Goal: Task Accomplishment & Management: Use online tool/utility

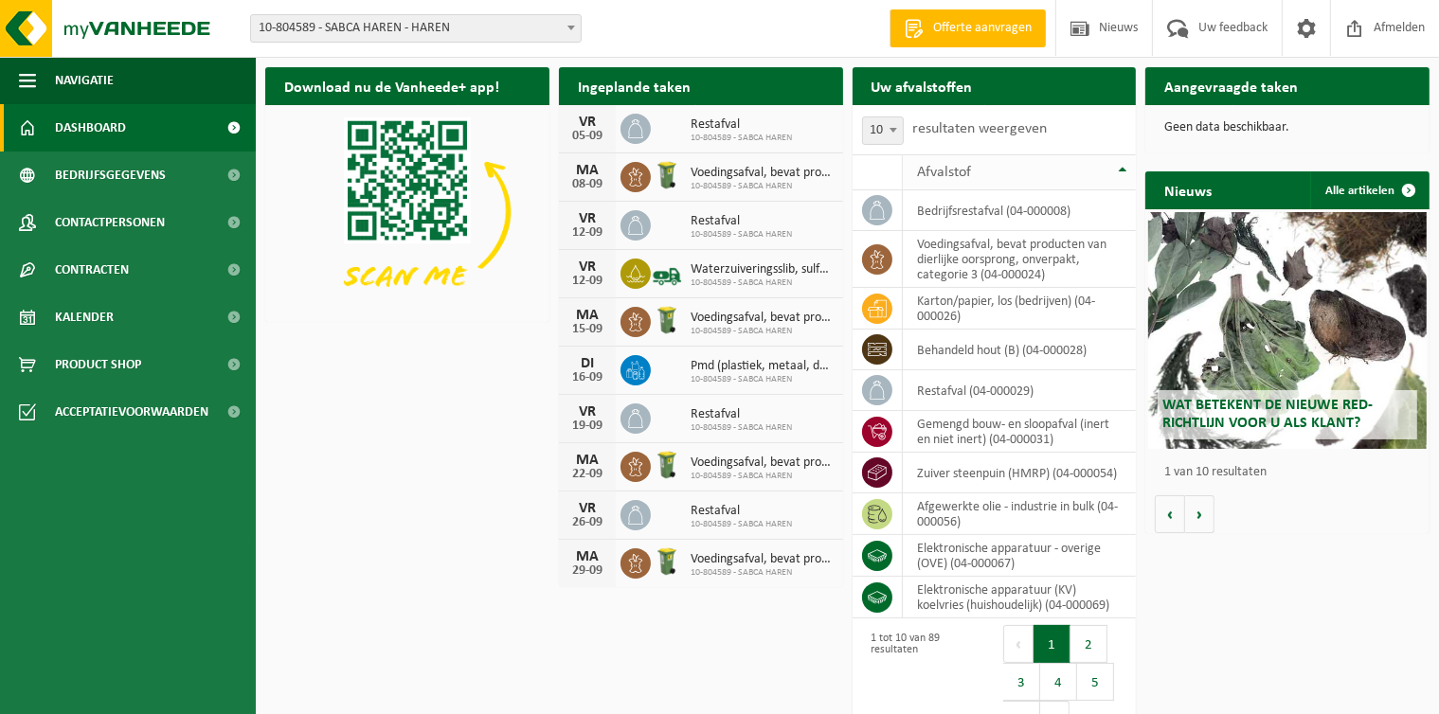
click at [1129, 173] on th "Afvalstof" at bounding box center [1019, 172] width 233 height 36
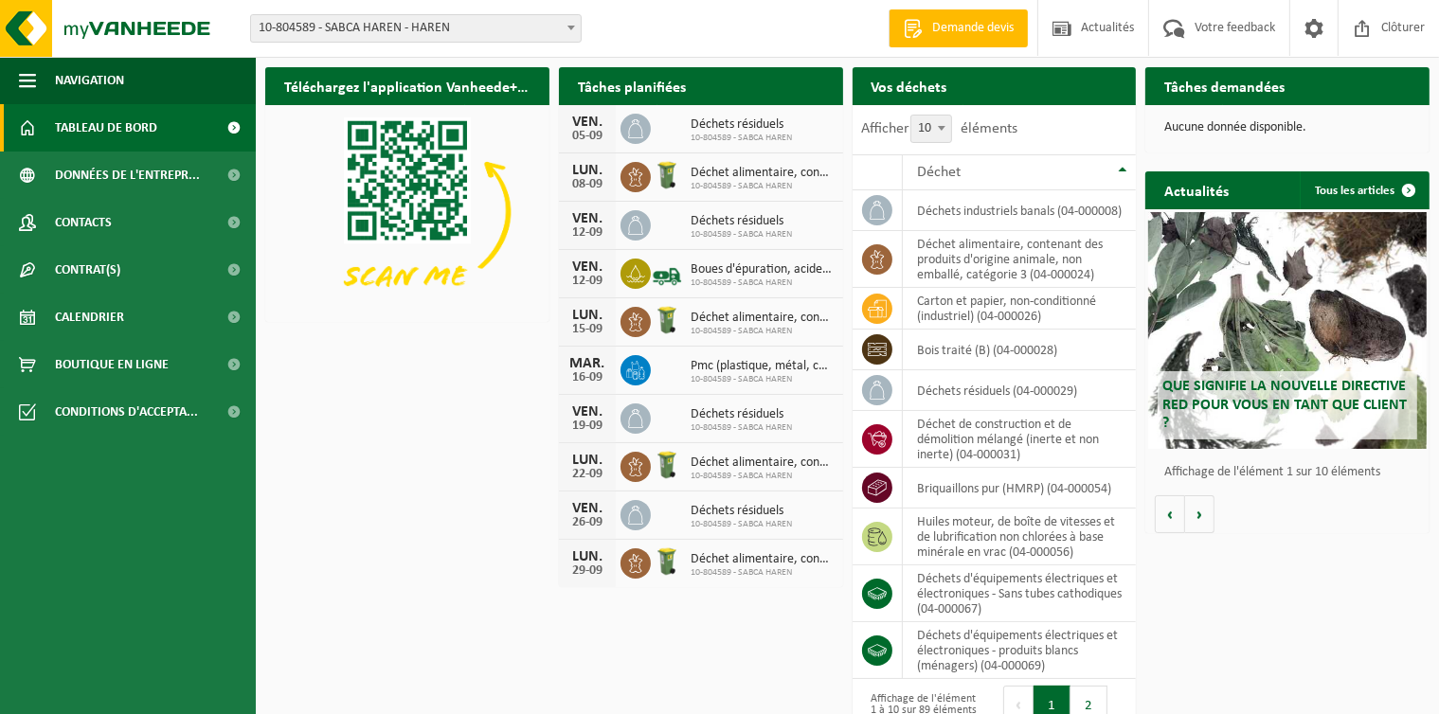
click at [227, 135] on span at bounding box center [234, 127] width 43 height 47
click at [1039, 180] on th "Déchet" at bounding box center [1019, 172] width 233 height 36
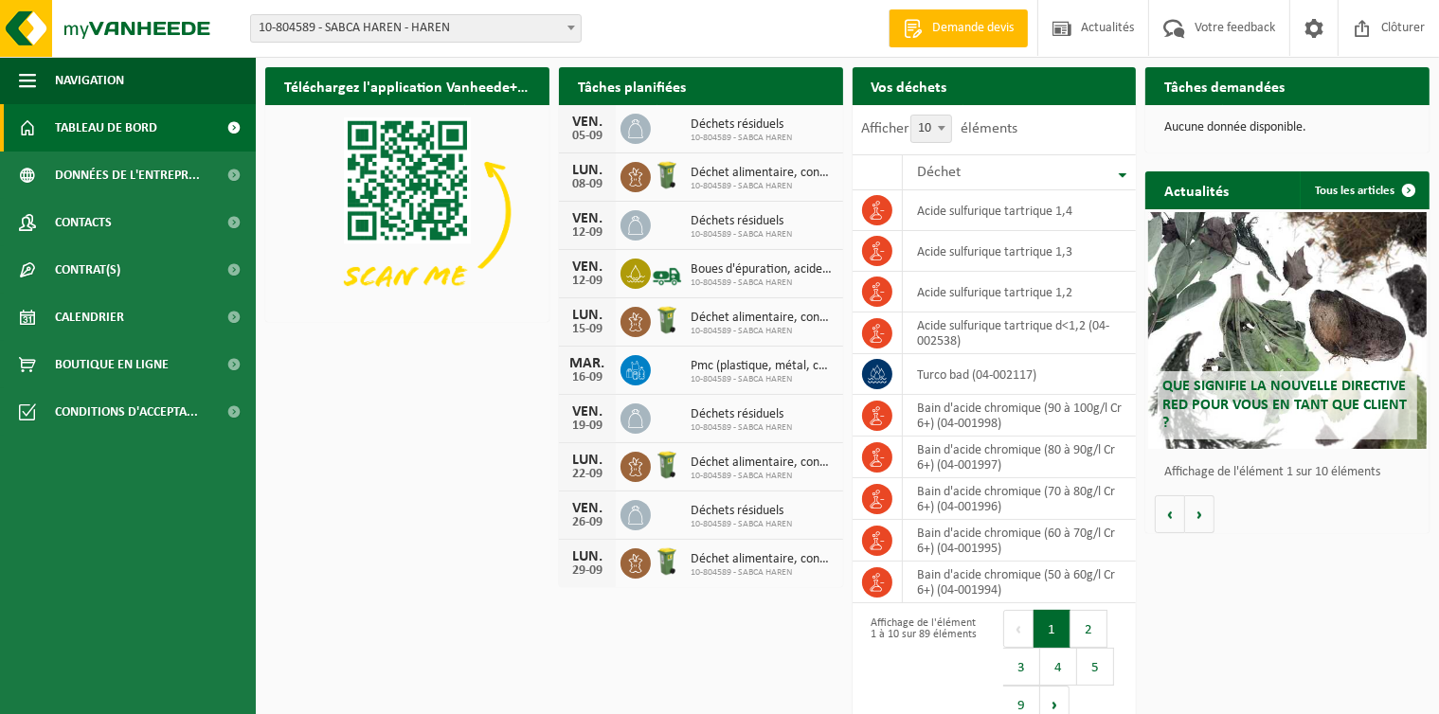
click at [750, 102] on div "Tâches planifiées Consulter votre calendrier" at bounding box center [701, 86] width 284 height 38
click at [944, 125] on span at bounding box center [941, 128] width 19 height 25
click at [944, 116] on select "10 25 50 100" at bounding box center [943, 115] width 57 height 1
select select "100"
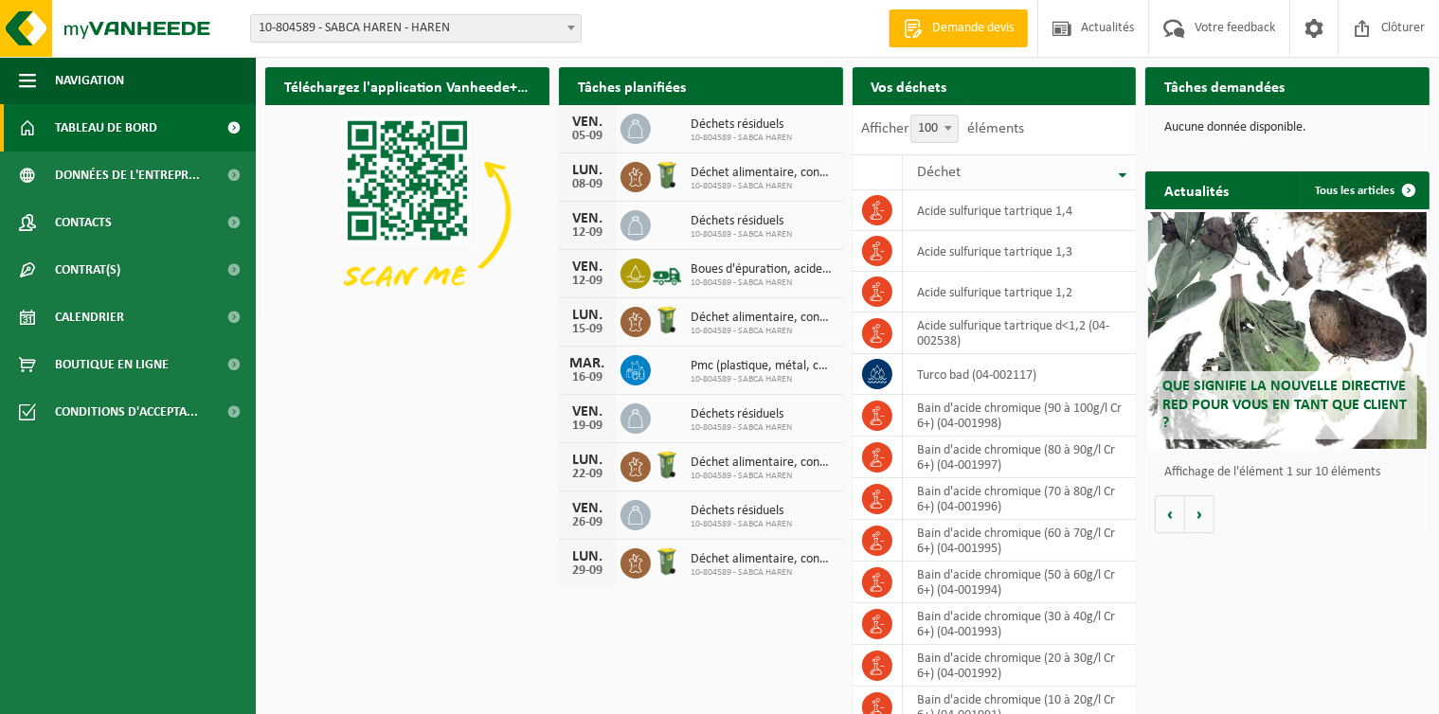
click at [1119, 180] on th "Déchet" at bounding box center [1019, 172] width 233 height 36
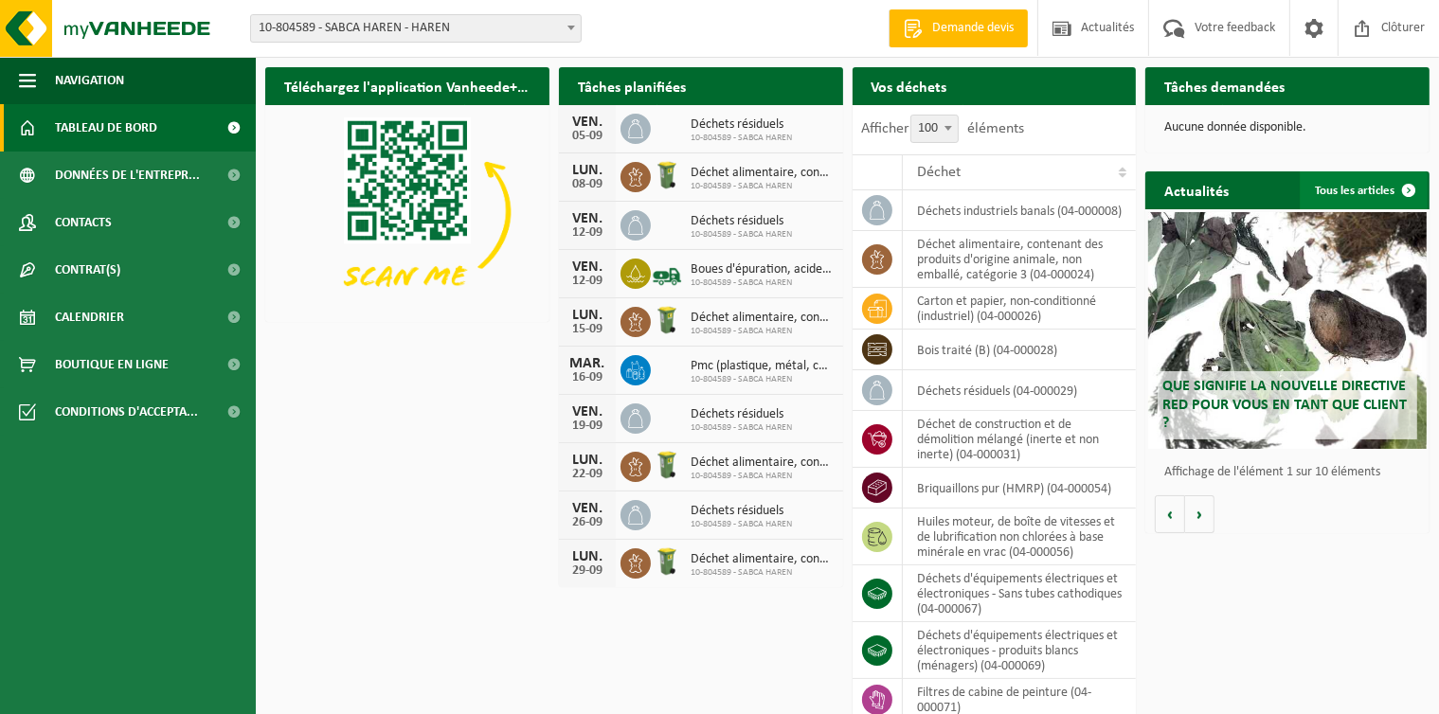
click at [1399, 193] on span at bounding box center [1409, 190] width 38 height 38
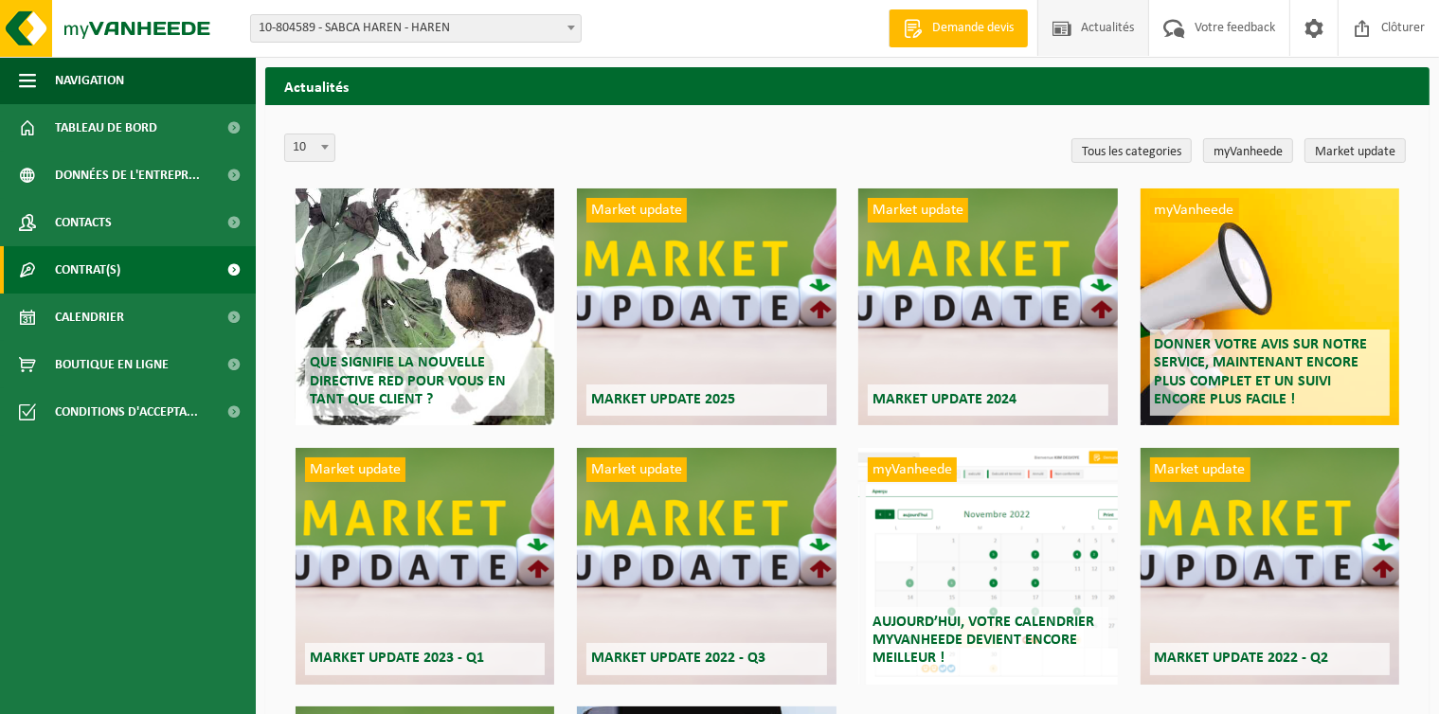
click at [83, 276] on span "Contrat(s)" at bounding box center [87, 269] width 65 height 47
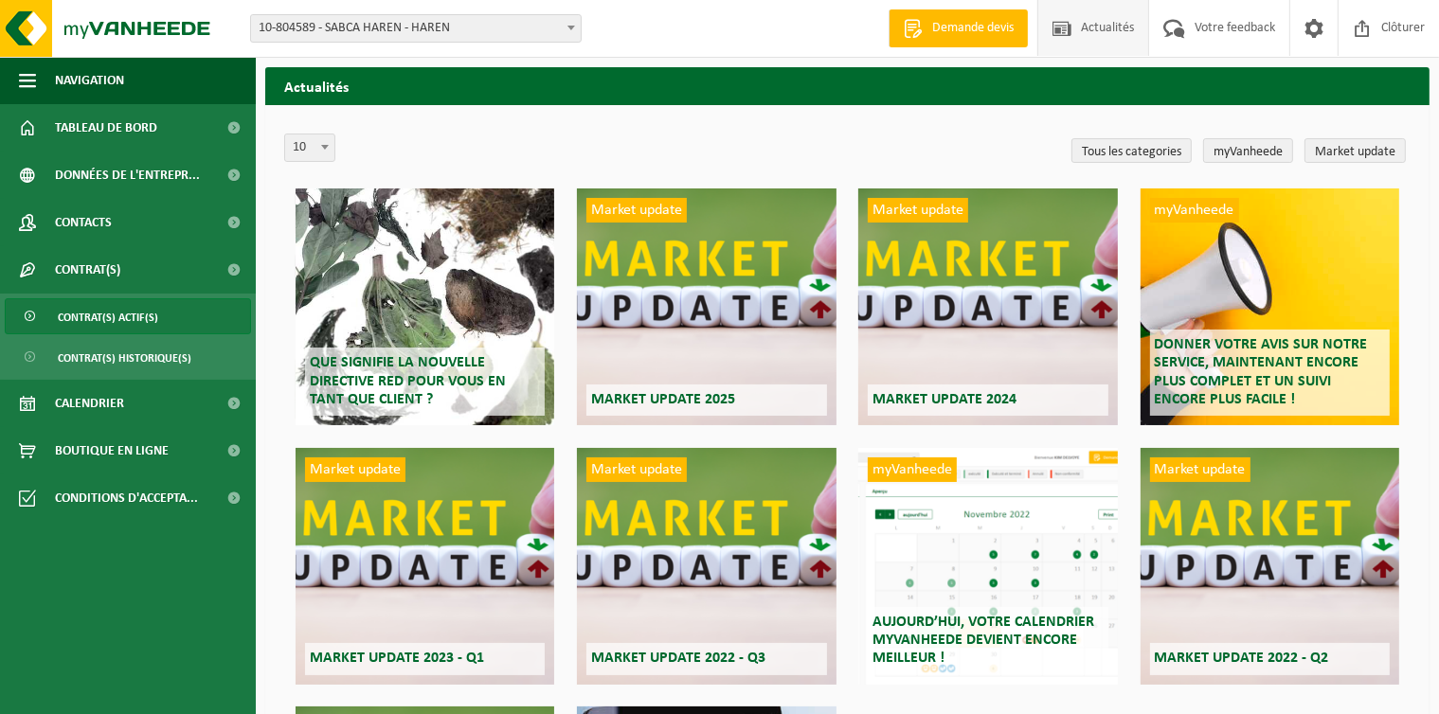
click at [95, 333] on span "Contrat(s) actif(s)" at bounding box center [108, 317] width 100 height 36
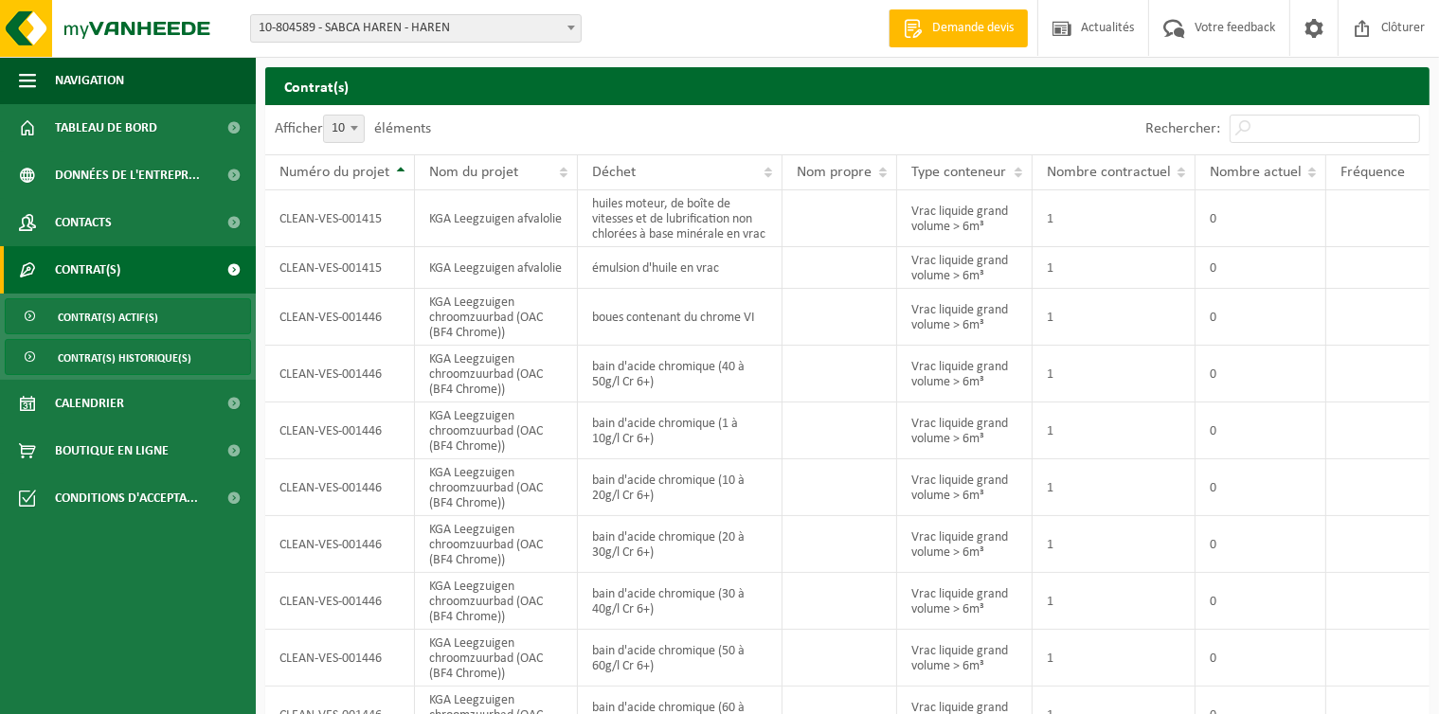
click at [87, 358] on span "Contrat(s) historique(s)" at bounding box center [125, 358] width 134 height 36
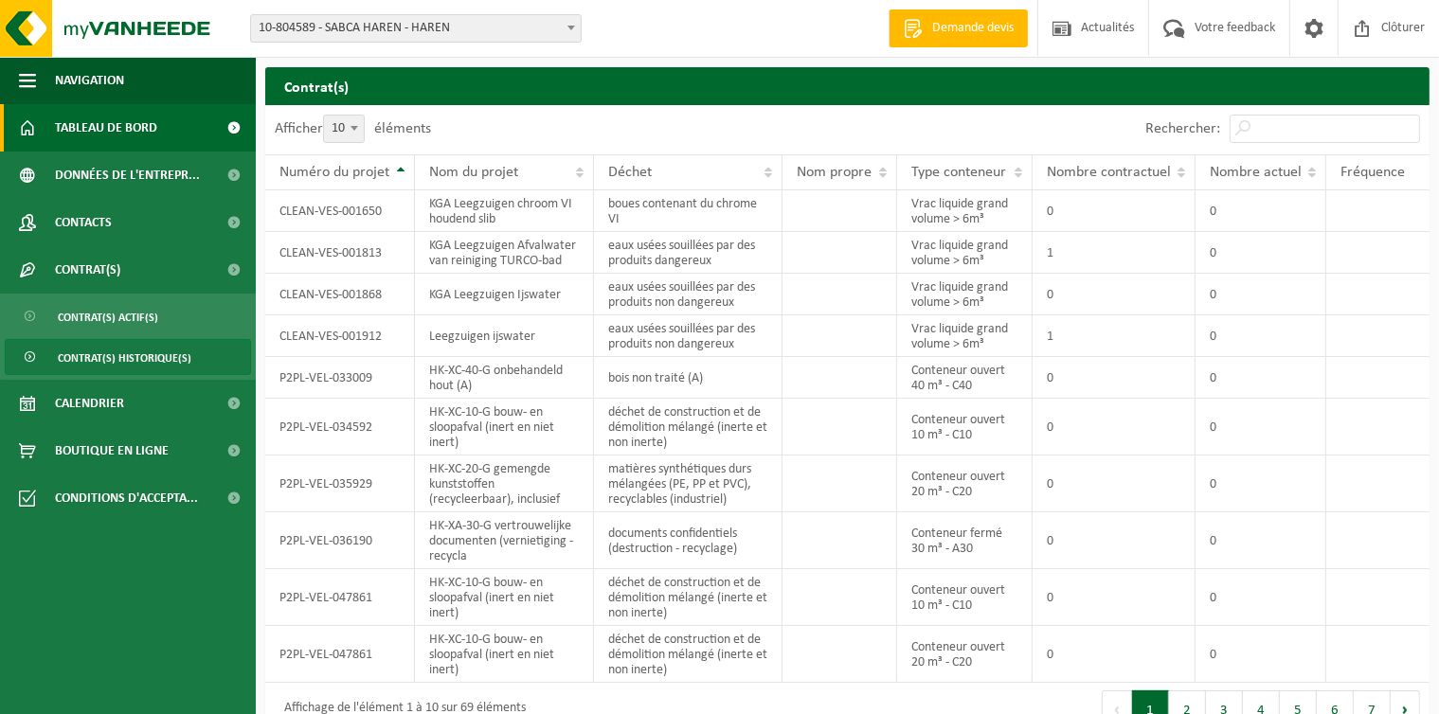
click at [99, 122] on span "Tableau de bord" at bounding box center [106, 127] width 102 height 47
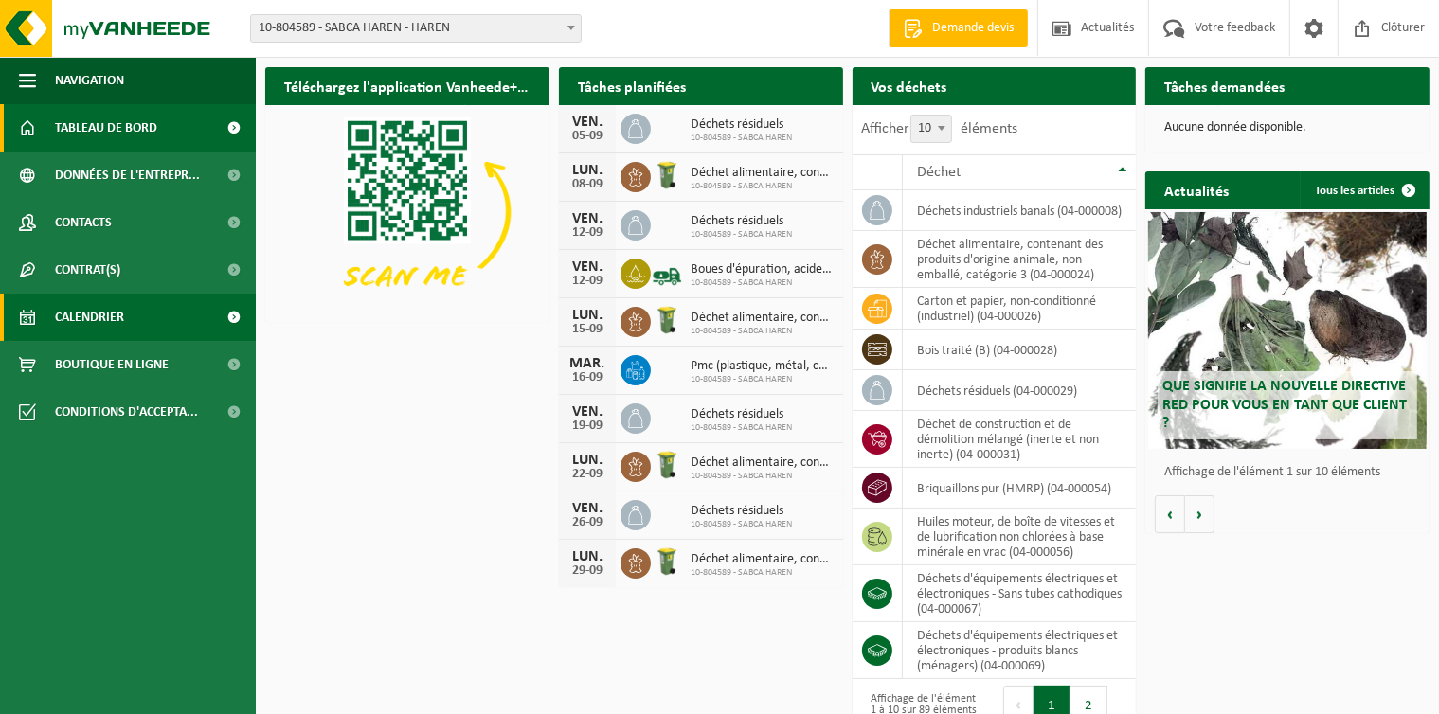
click at [146, 316] on link "Calendrier" at bounding box center [128, 317] width 256 height 47
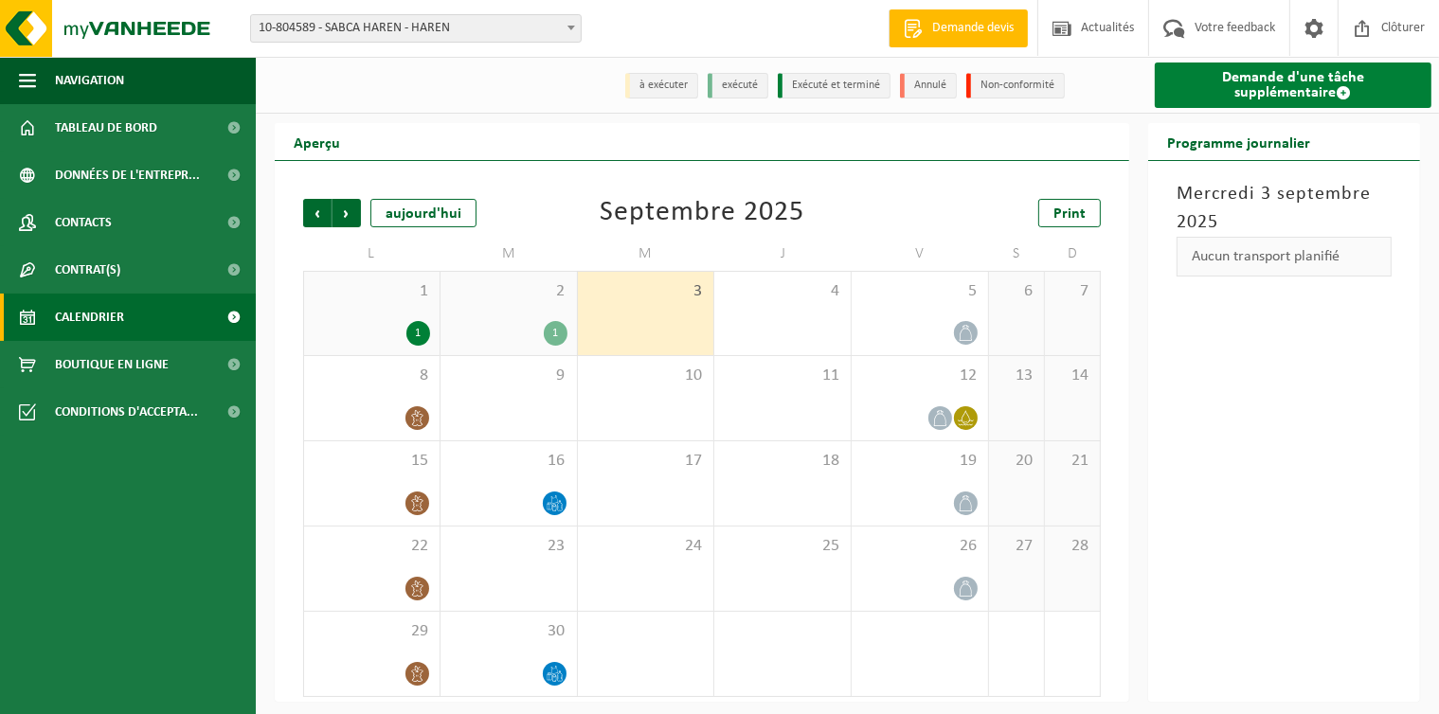
click at [1336, 89] on span at bounding box center [1343, 92] width 15 height 15
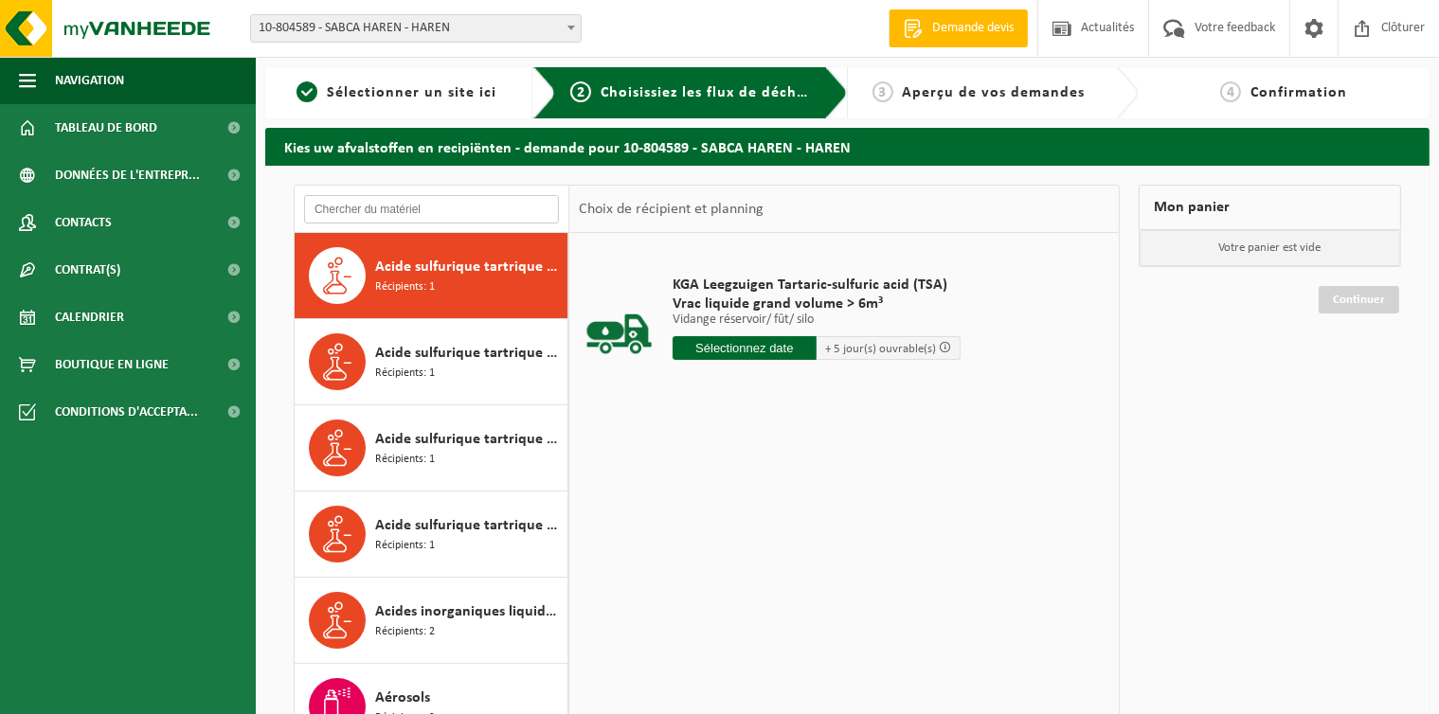
click at [448, 210] on input "text" at bounding box center [431, 209] width 255 height 28
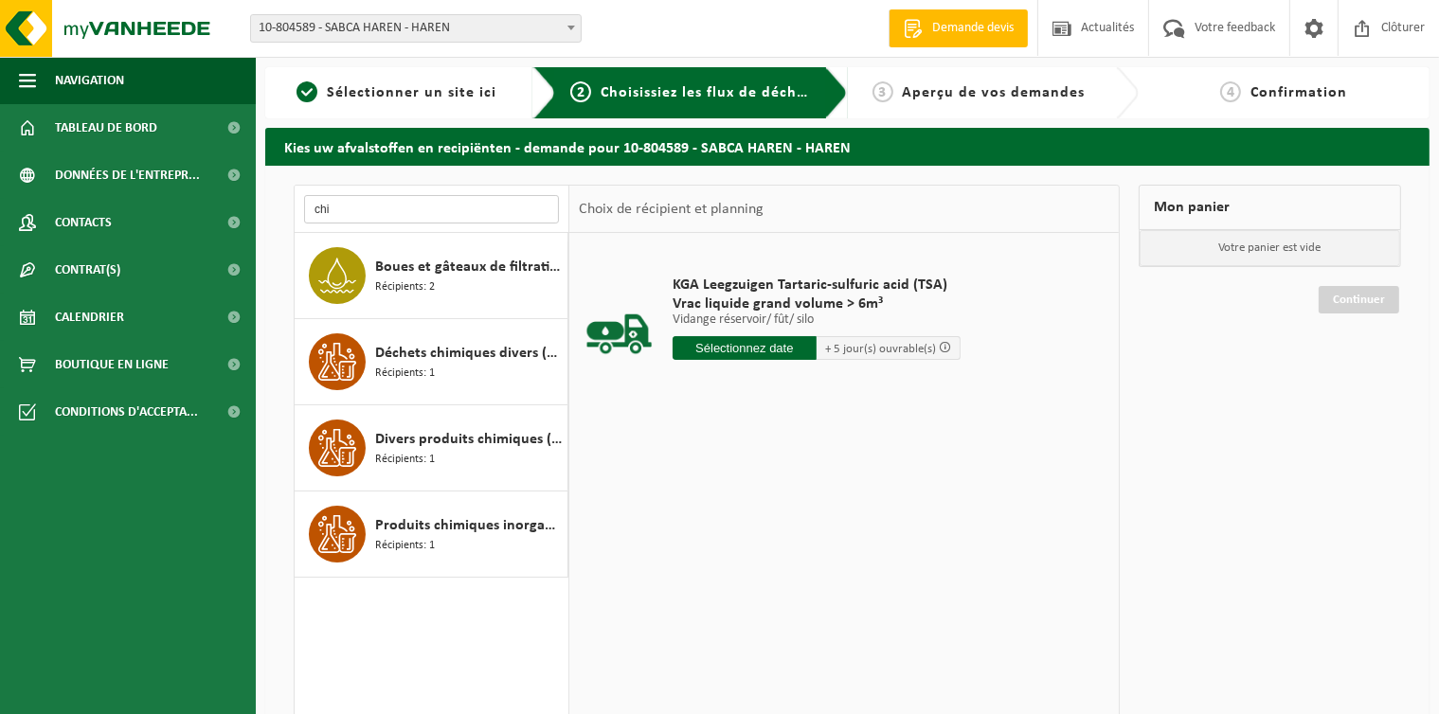
click at [371, 209] on input "chi" at bounding box center [431, 209] width 255 height 28
type input "c"
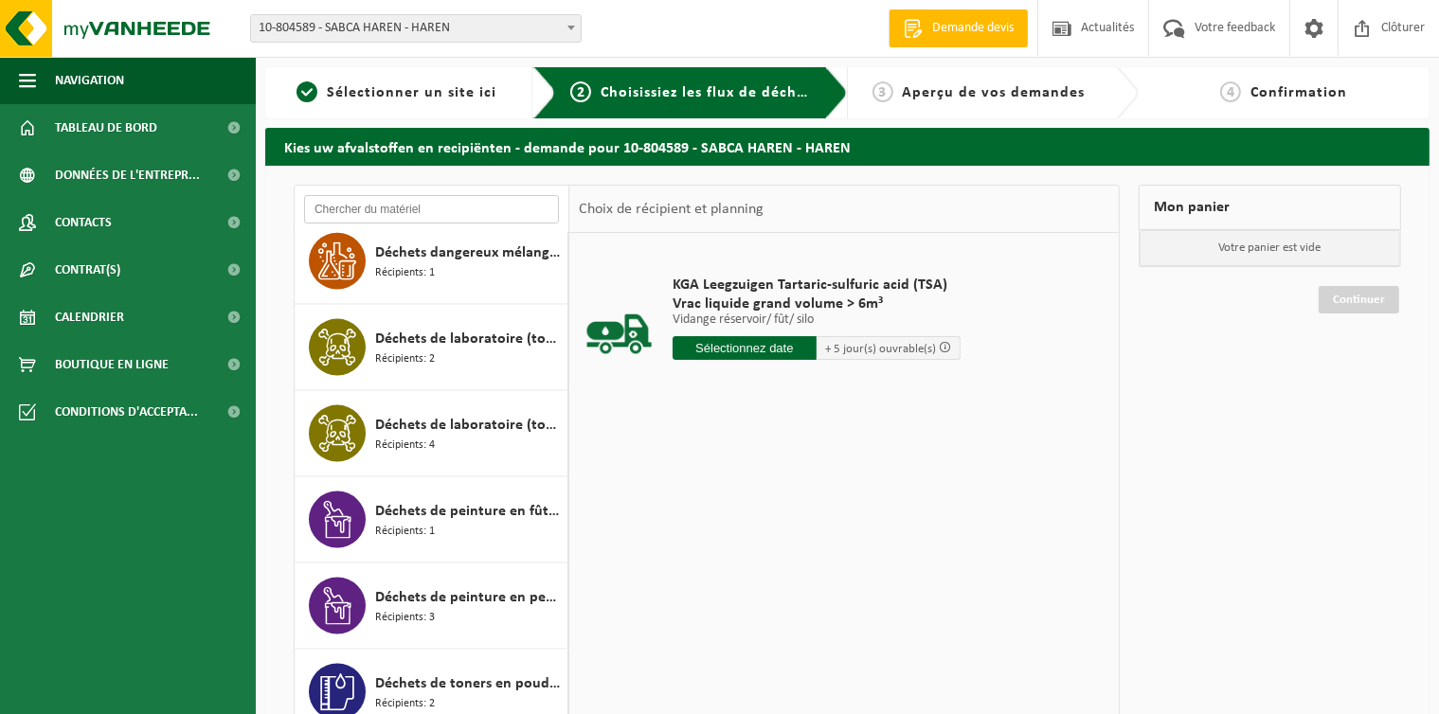
scroll to position [2697, 0]
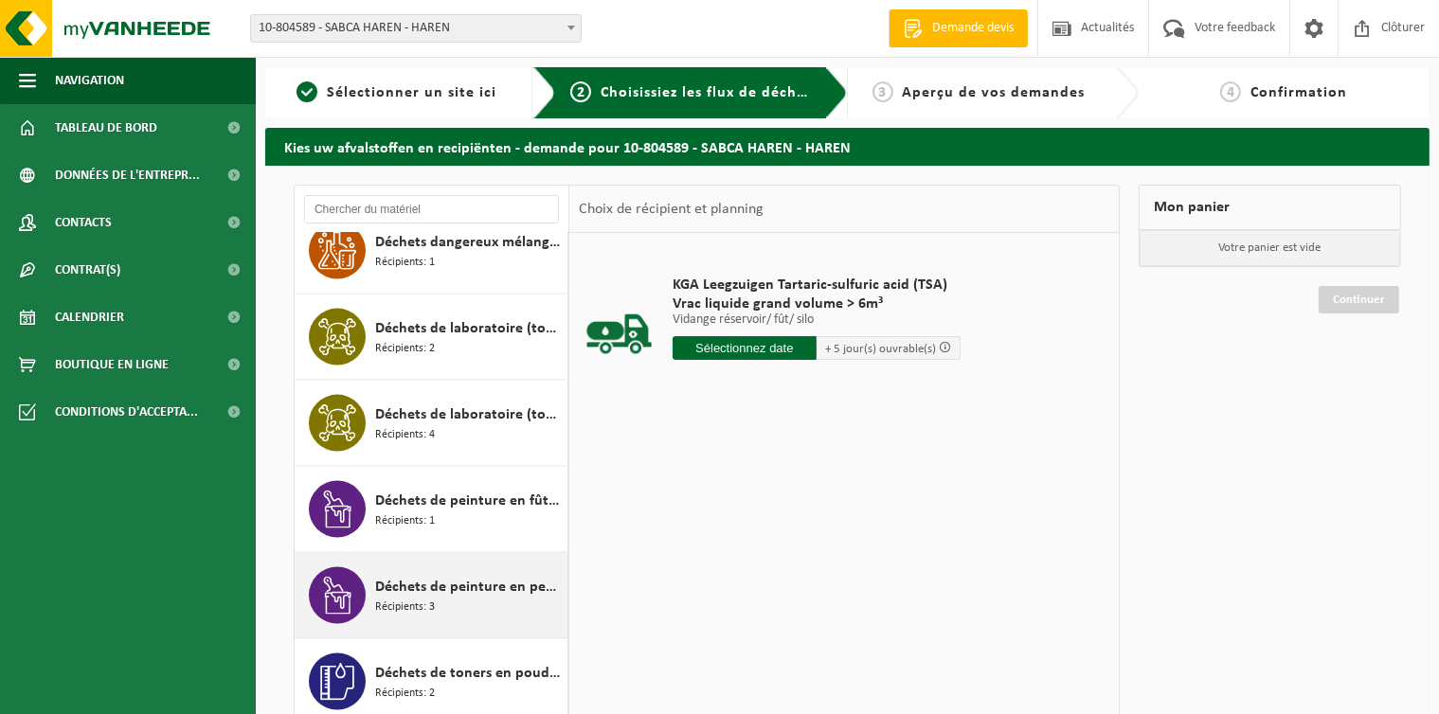
click at [422, 622] on div "Déchets de peinture en petits emballages Récipients: 3" at bounding box center [469, 595] width 188 height 57
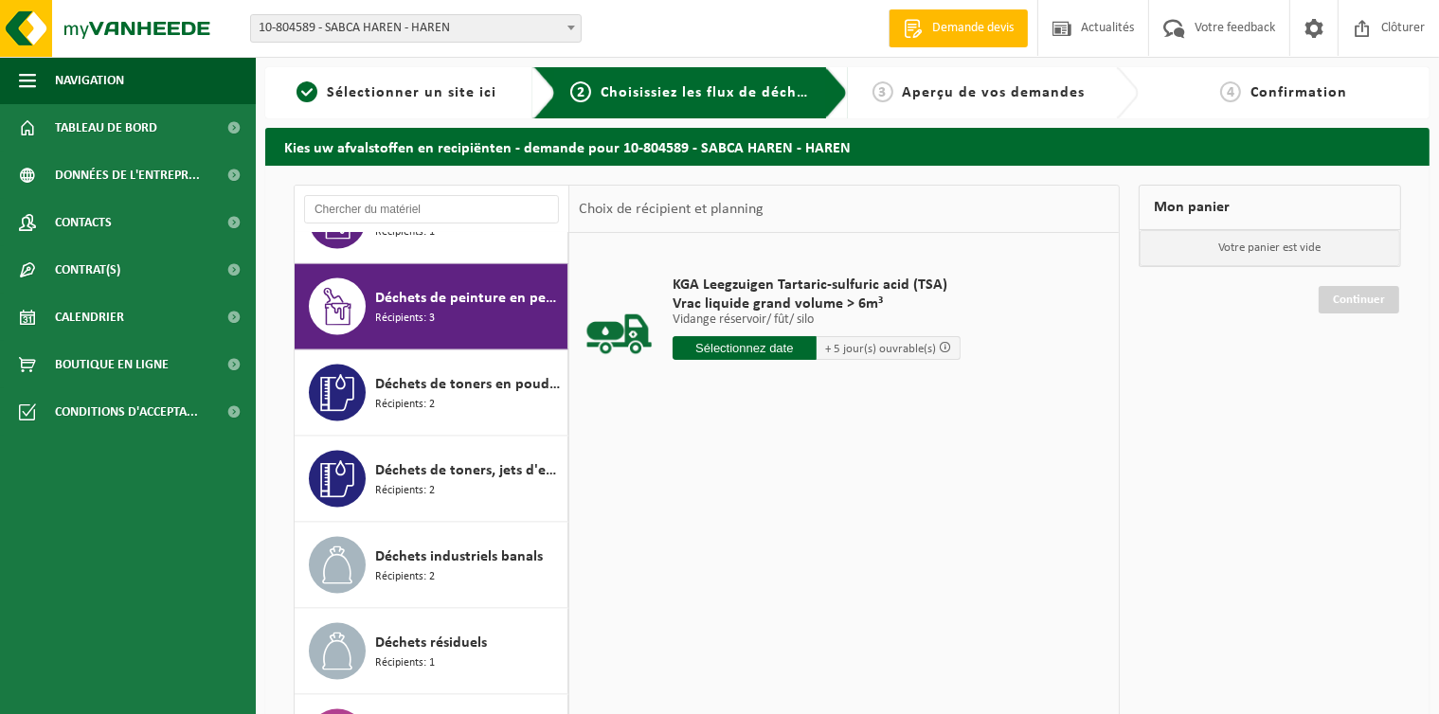
scroll to position [3016, 0]
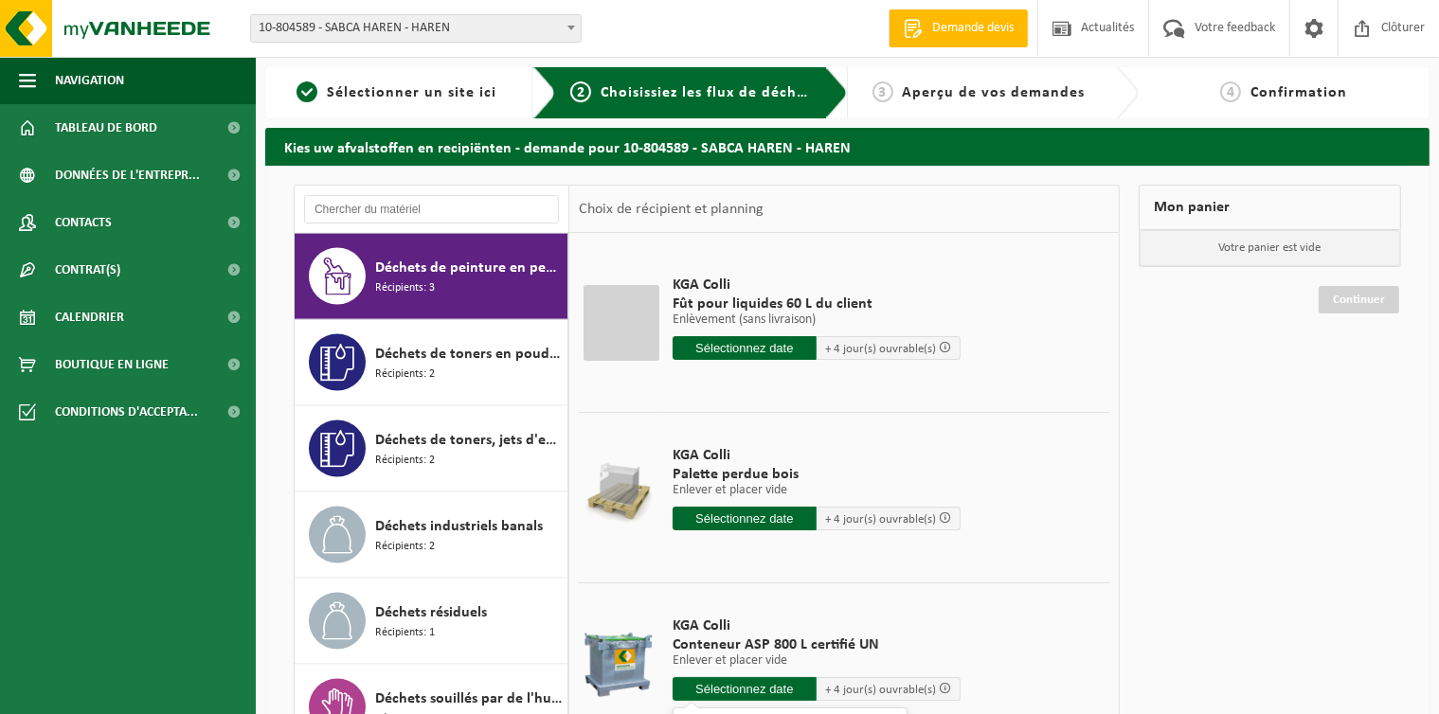
click at [729, 687] on input "text" at bounding box center [745, 689] width 144 height 24
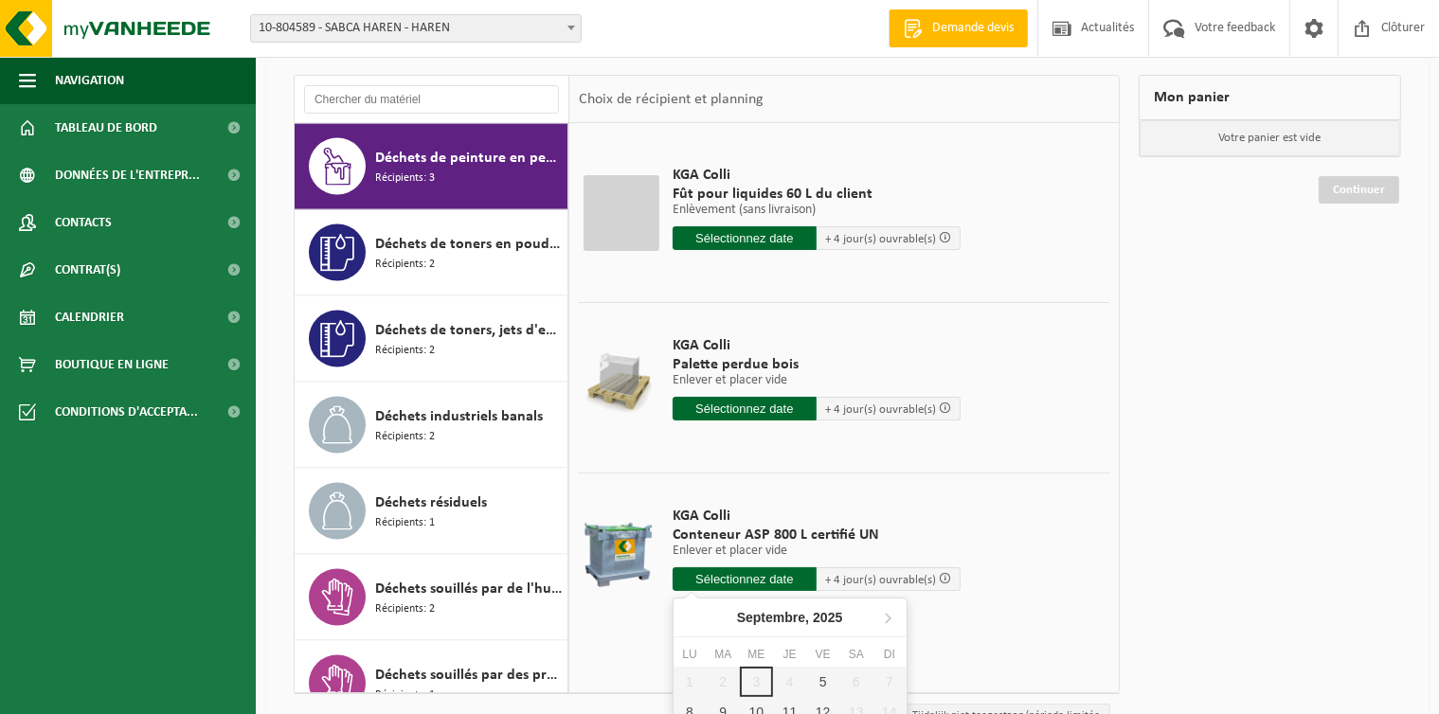
scroll to position [215, 0]
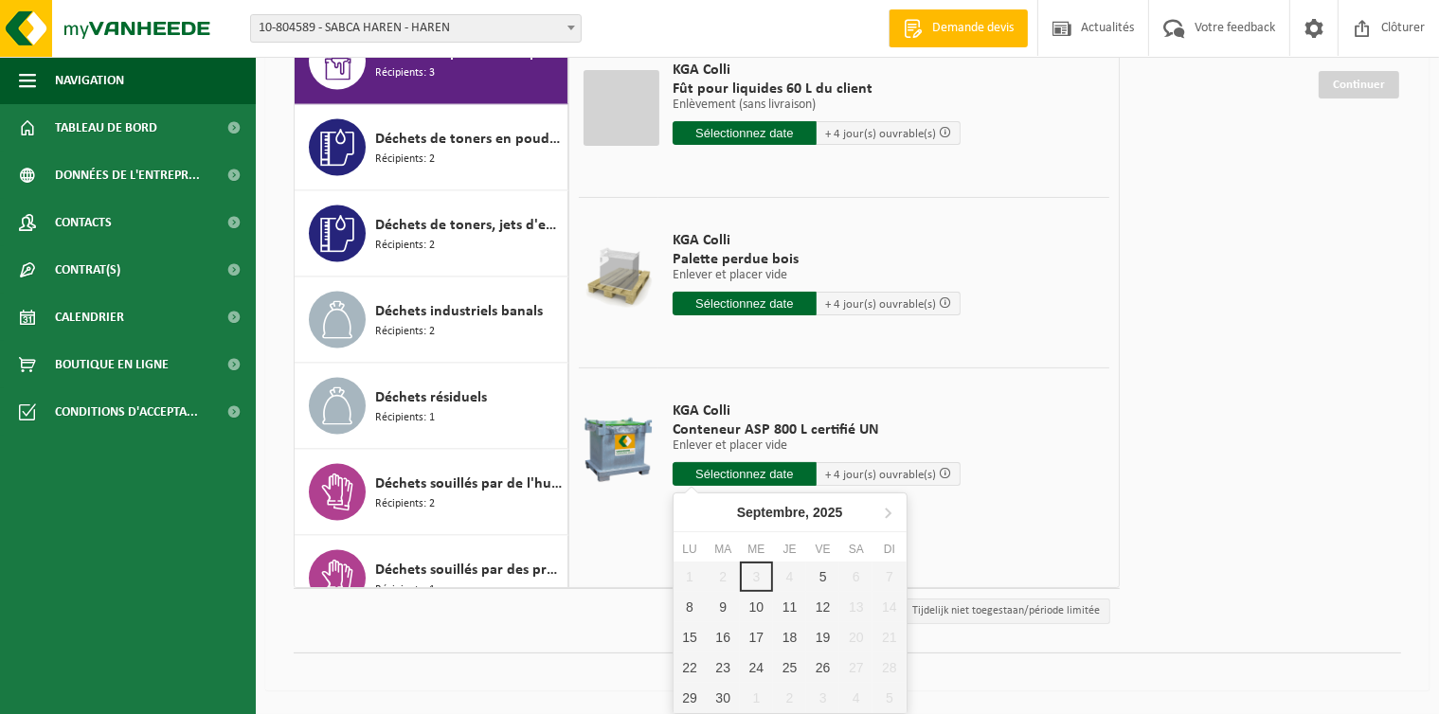
click at [720, 462] on input "text" at bounding box center [745, 474] width 144 height 24
click at [820, 570] on div "5" at bounding box center [822, 577] width 33 height 30
type input "à partir de 2025-09-05"
type input "2025-09-05"
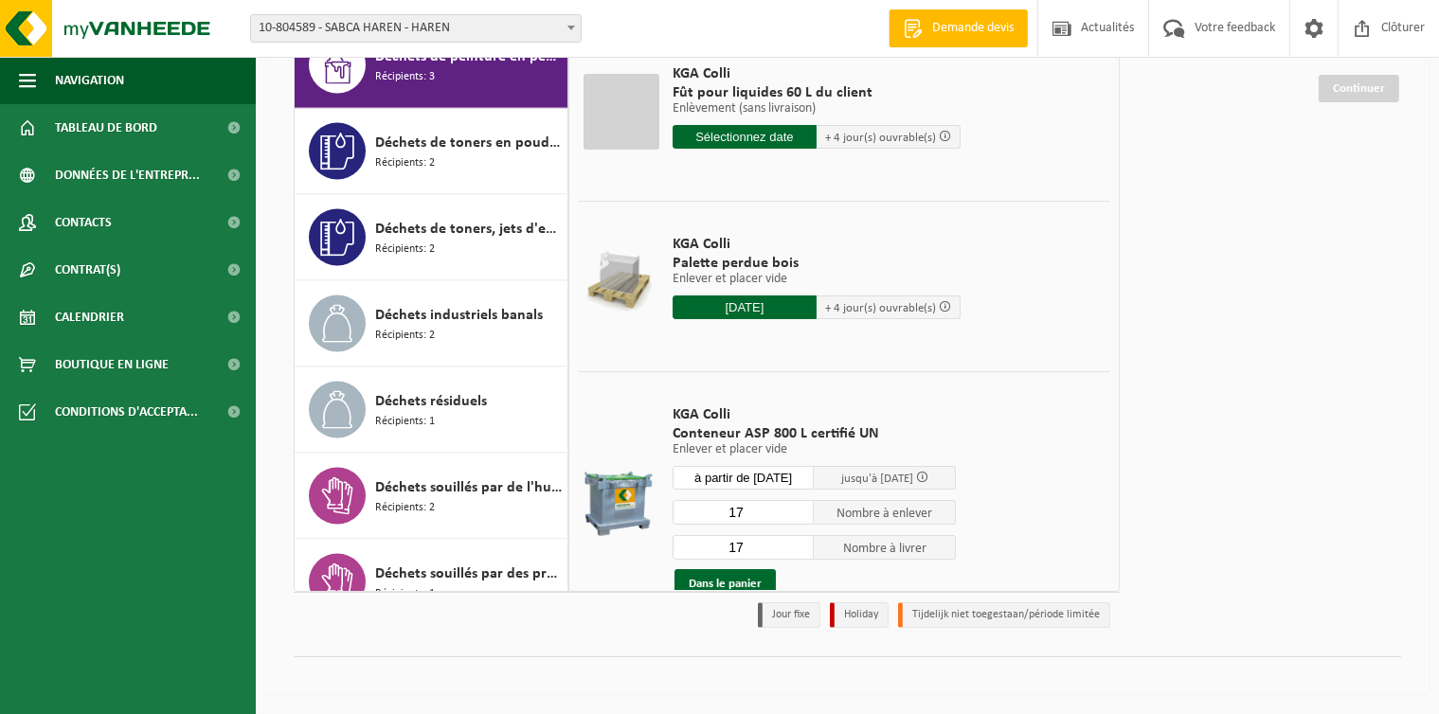
scroll to position [210, 0]
click at [794, 512] on input "16" at bounding box center [744, 513] width 142 height 25
click at [794, 512] on input "15" at bounding box center [744, 513] width 142 height 25
type input "14"
click at [794, 512] on input "14" at bounding box center [744, 513] width 142 height 25
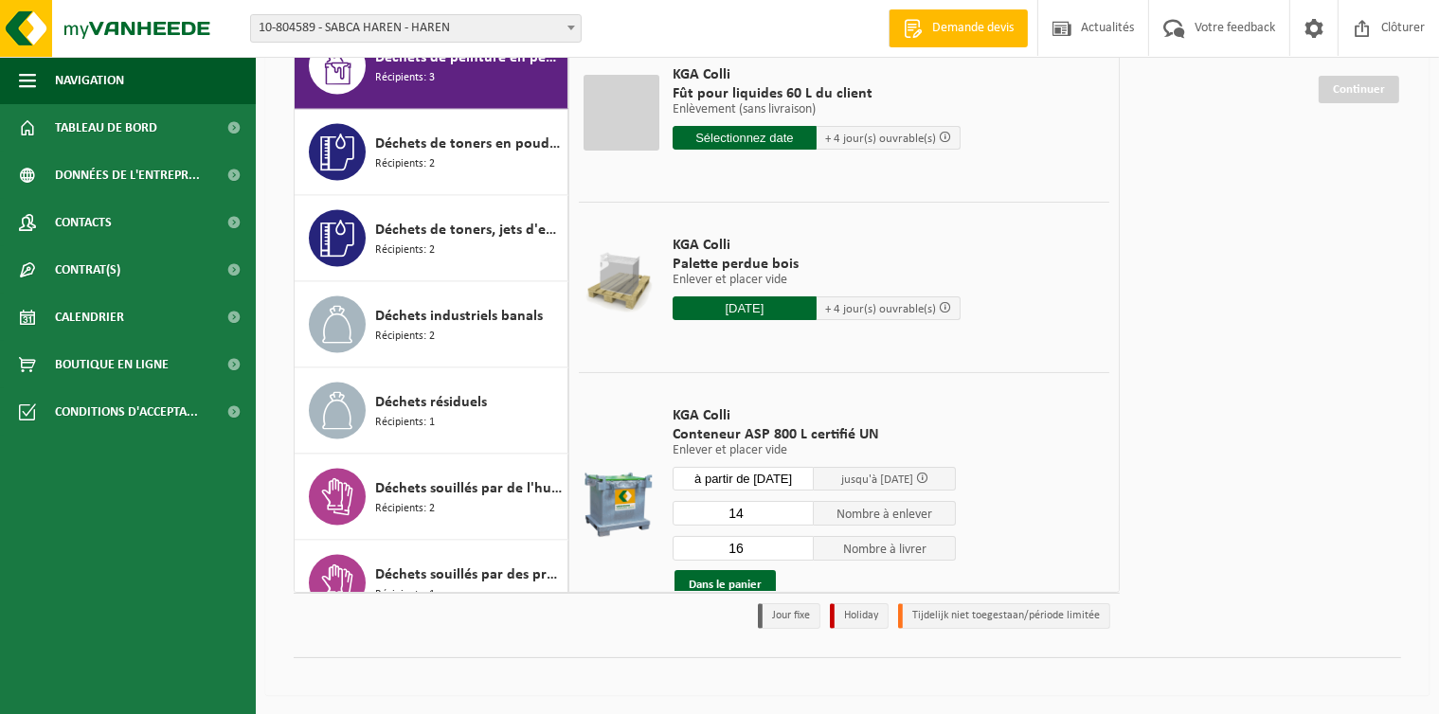
click at [803, 544] on input "16" at bounding box center [744, 548] width 142 height 25
click at [803, 544] on input "15" at bounding box center [744, 548] width 142 height 25
type input "14"
click at [803, 544] on input "14" at bounding box center [744, 548] width 142 height 25
click at [728, 570] on button "Dans le panier" at bounding box center [724, 585] width 101 height 30
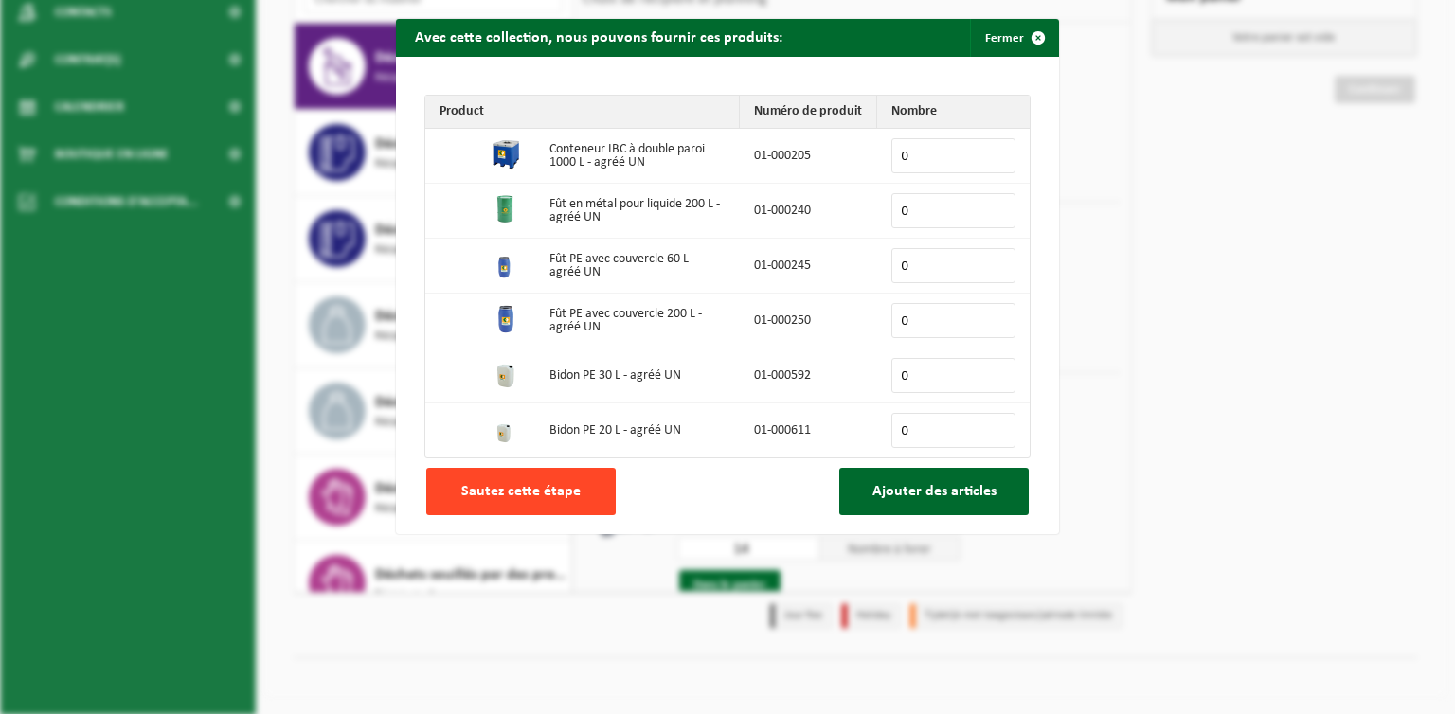
click at [470, 490] on span "Sautez cette étape" at bounding box center [520, 491] width 119 height 15
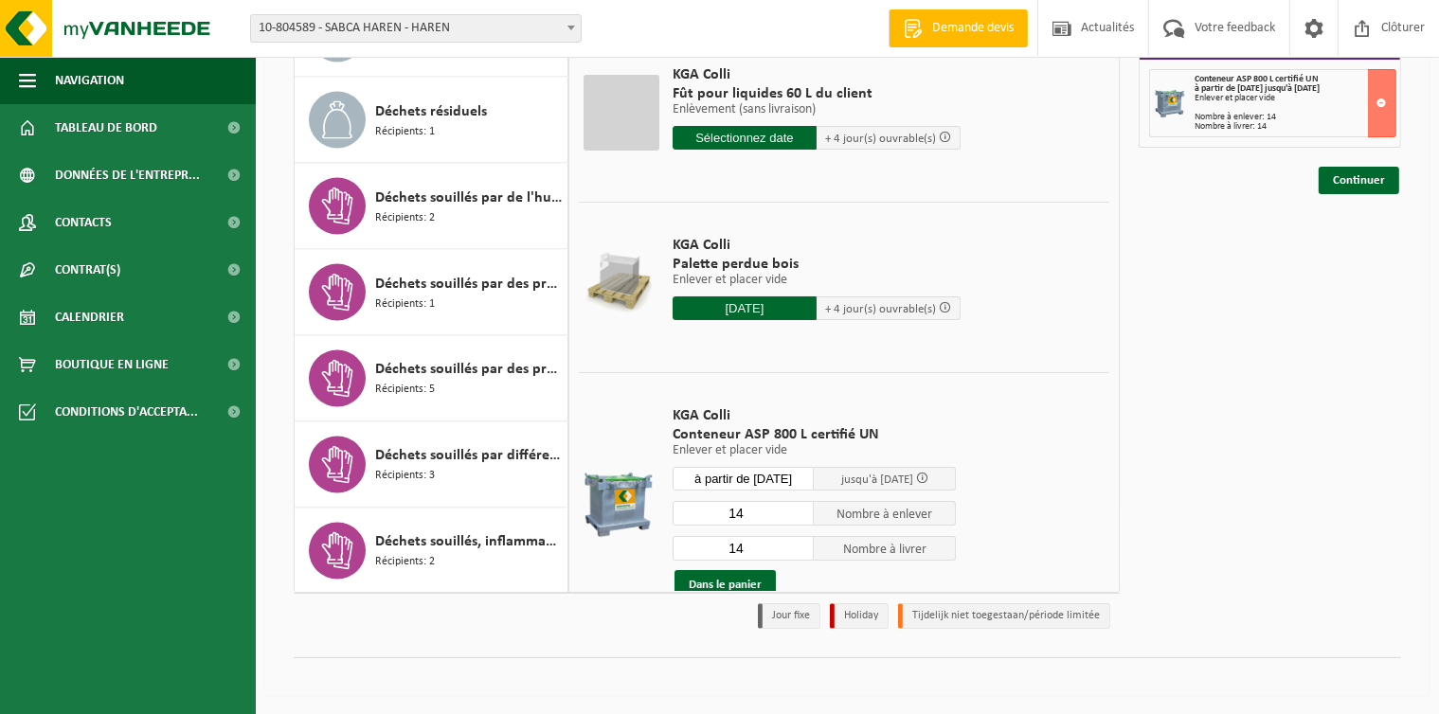
scroll to position [3357, 0]
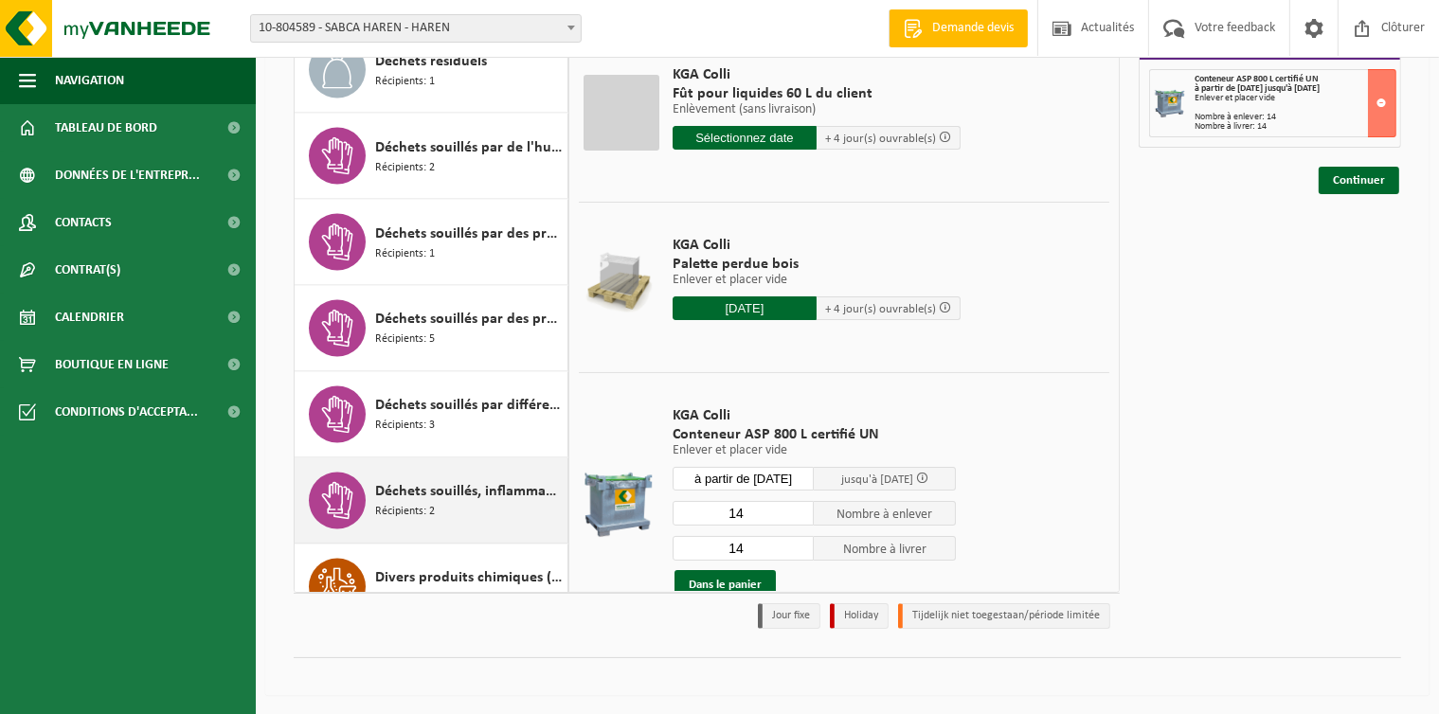
click at [416, 511] on span "Récipients: 2" at bounding box center [405, 513] width 60 height 18
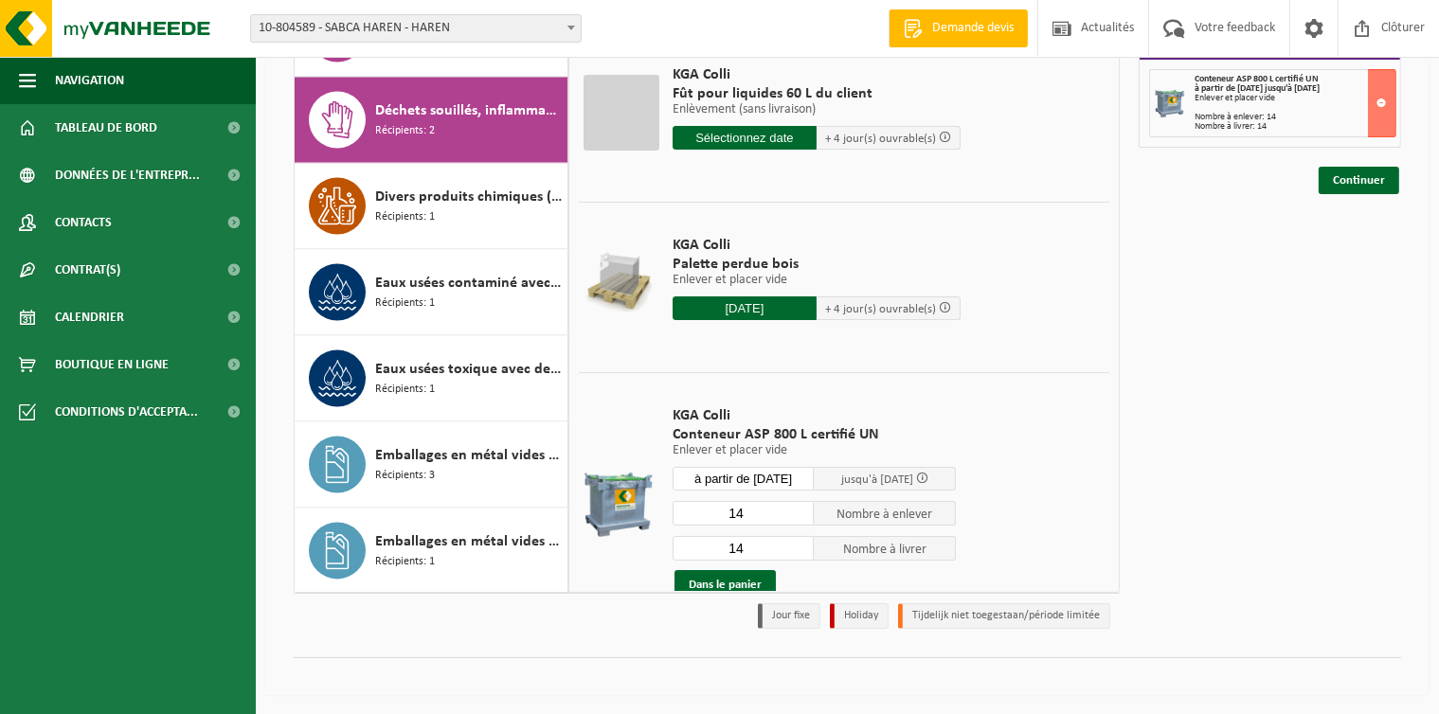
scroll to position [3793, 0]
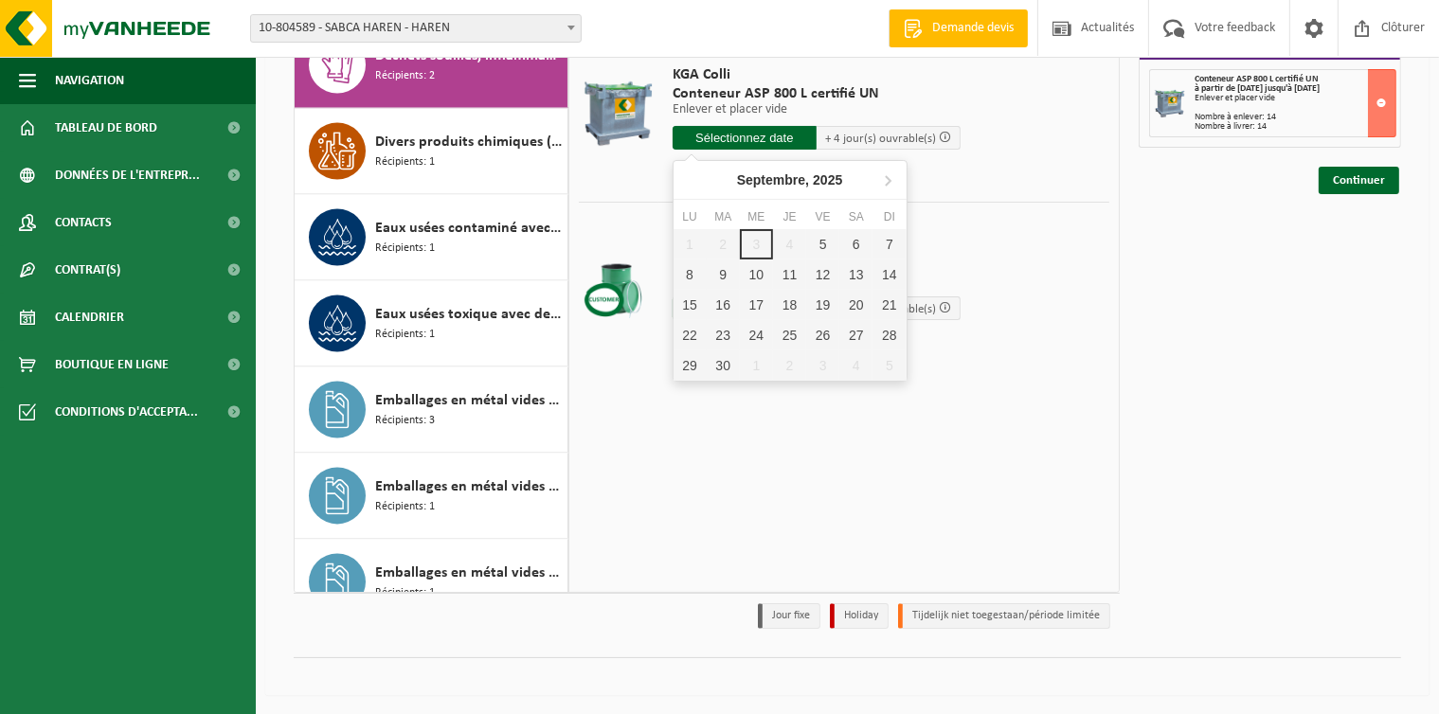
click at [738, 135] on input "text" at bounding box center [745, 138] width 144 height 24
click at [816, 237] on div "5" at bounding box center [822, 244] width 33 height 30
type input "à partir de 2025-09-05"
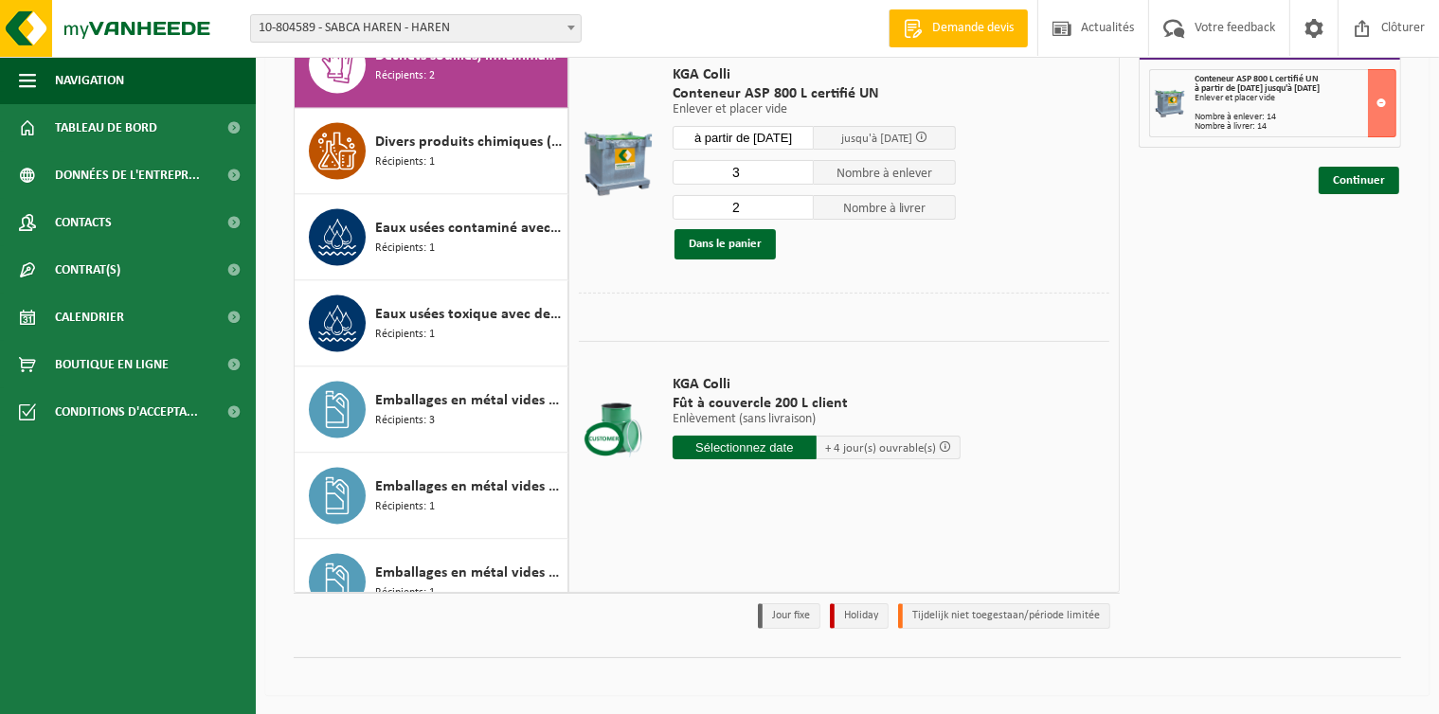
click at [800, 166] on input "3" at bounding box center [744, 172] width 142 height 25
type input "4"
click at [800, 166] on input "4" at bounding box center [744, 172] width 142 height 25
click at [797, 201] on input "3" at bounding box center [744, 207] width 142 height 25
type input "4"
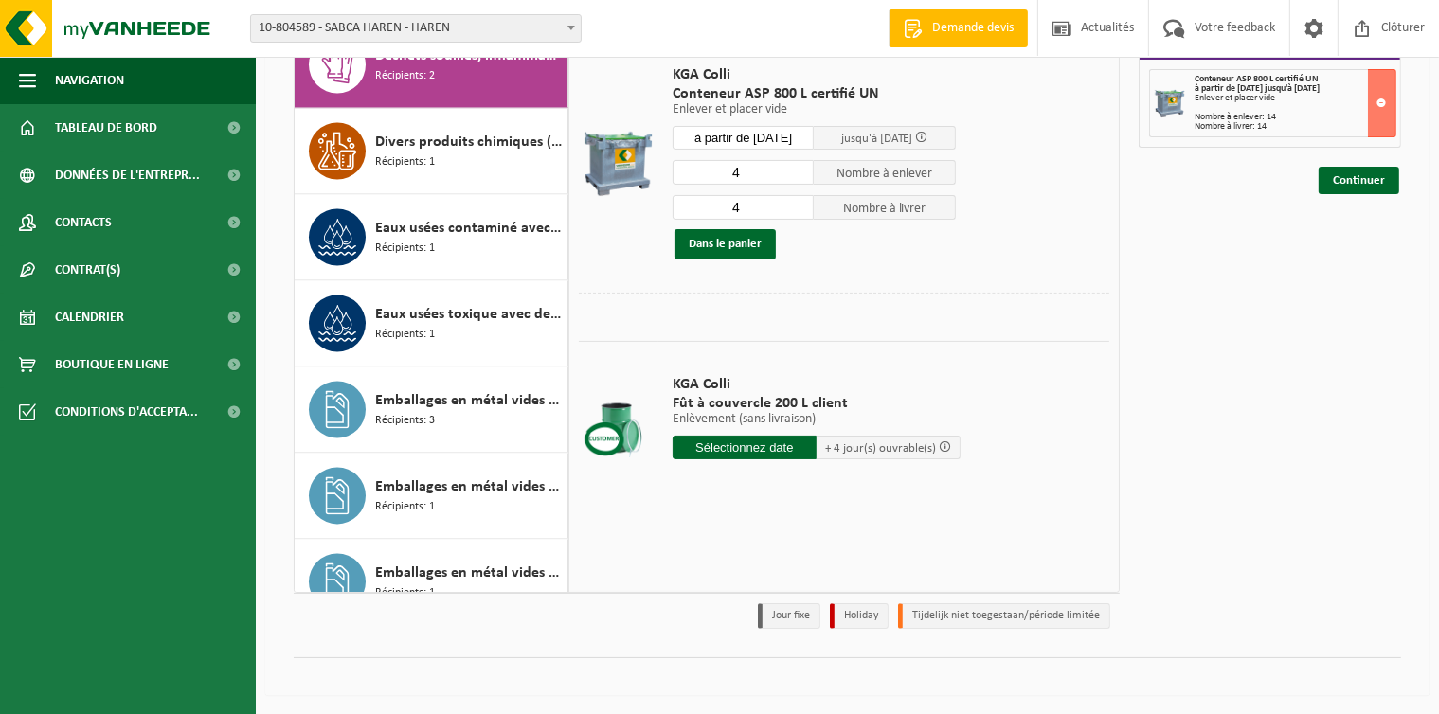
click at [797, 201] on input "4" at bounding box center [744, 207] width 142 height 25
click at [720, 240] on button "Dans le panier" at bounding box center [724, 244] width 101 height 30
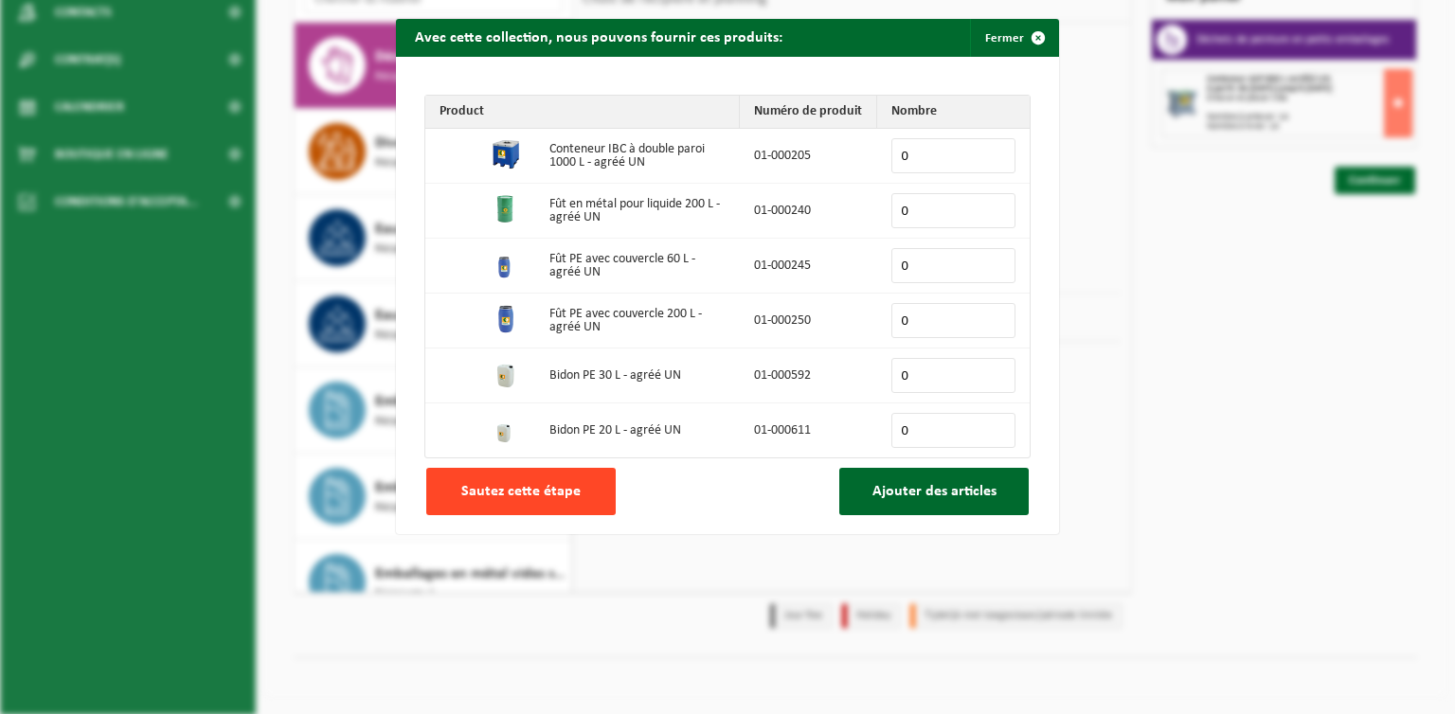
click at [536, 496] on span "Sautez cette étape" at bounding box center [520, 491] width 119 height 15
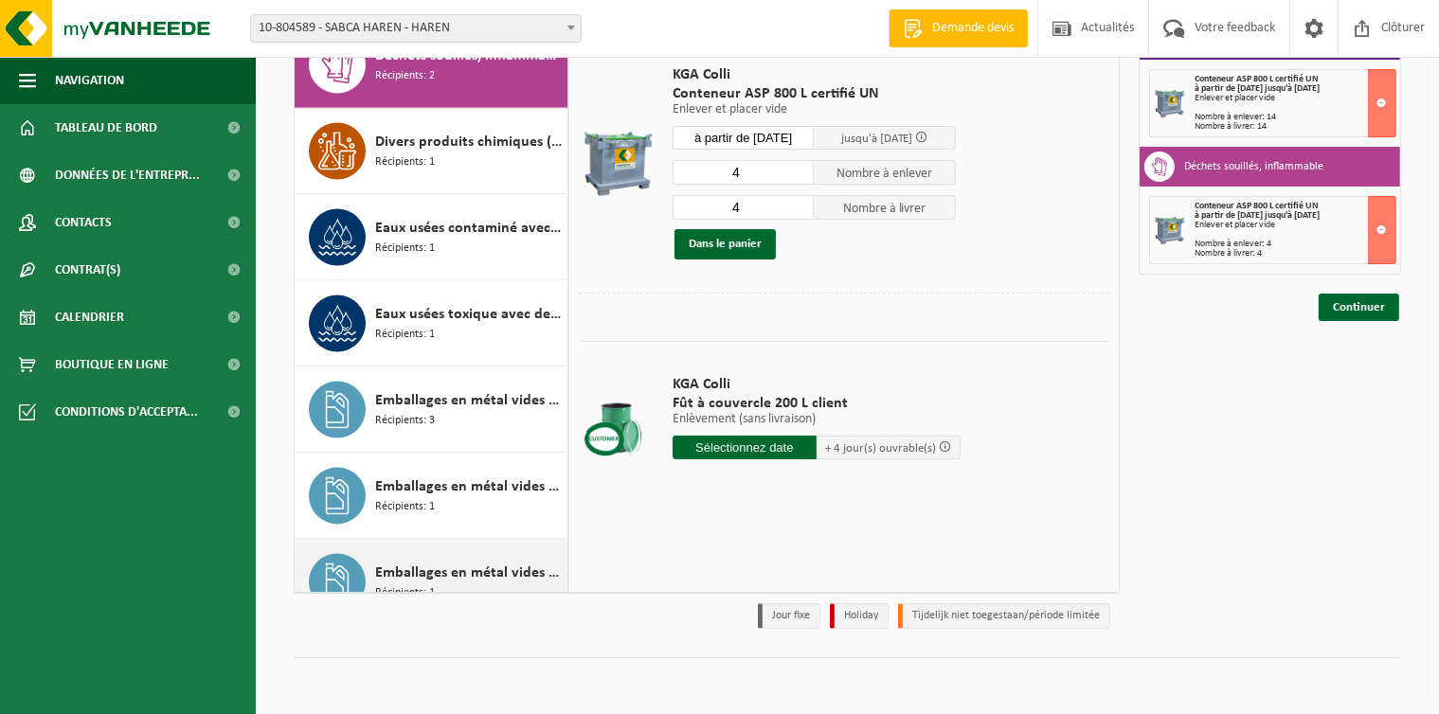
click at [383, 580] on span "Emballages en métal vides souillés par différents substances dangereux" at bounding box center [469, 574] width 188 height 23
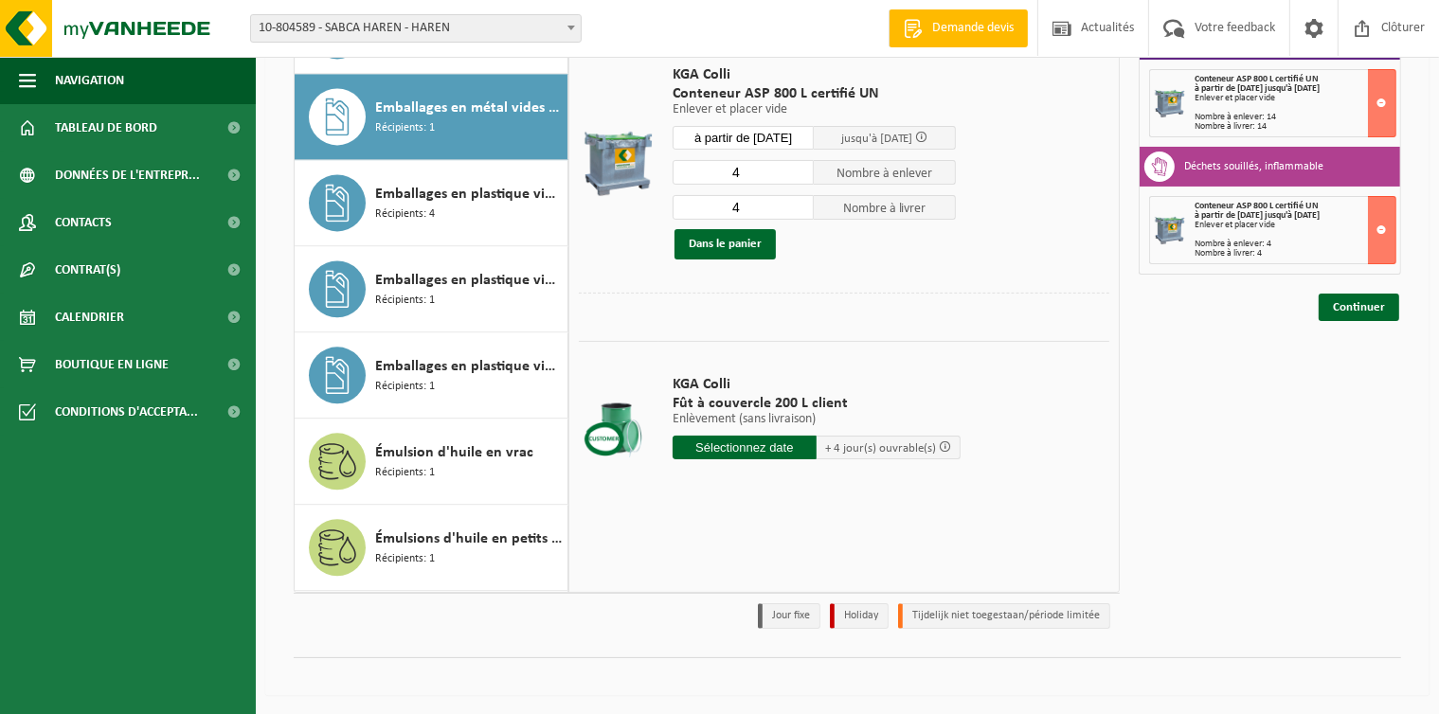
scroll to position [4309, 0]
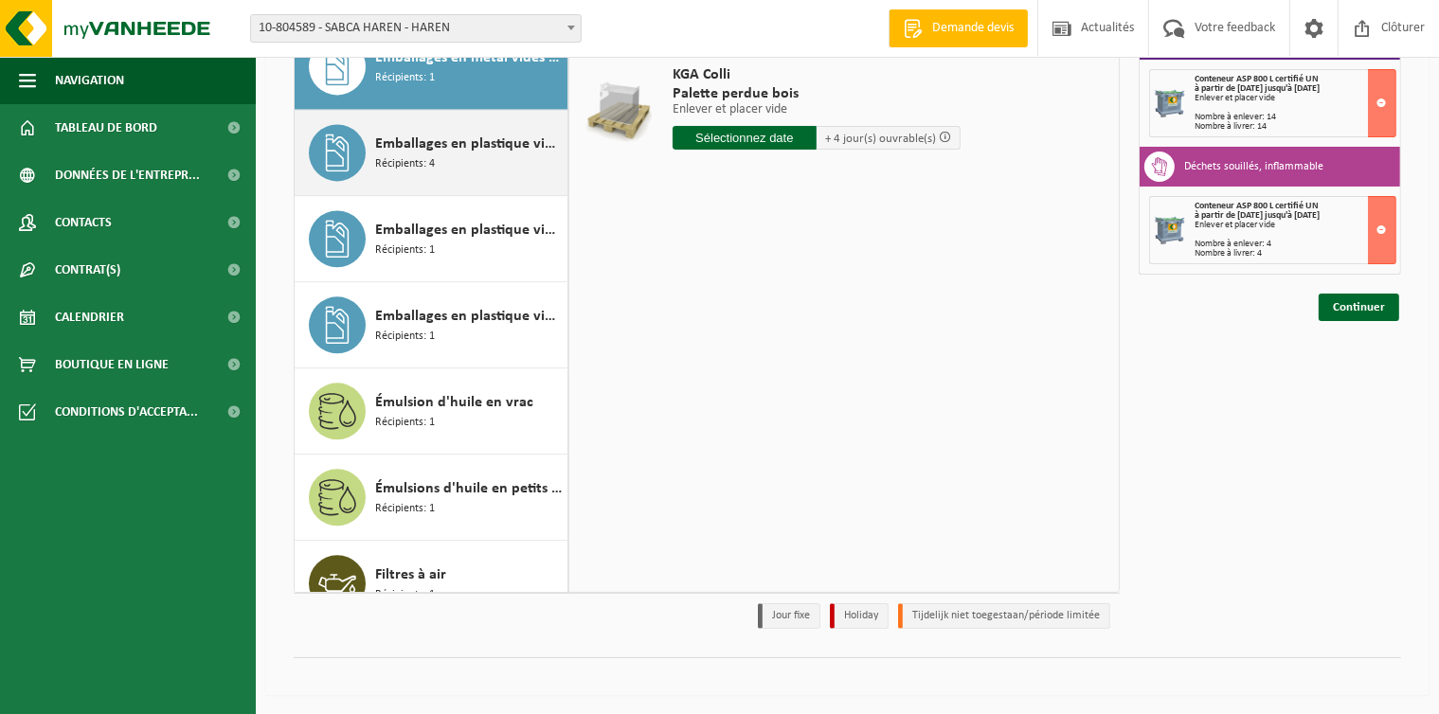
click at [410, 150] on span "Emballages en plastique vides souillés par des substances dangereuses" at bounding box center [469, 144] width 188 height 23
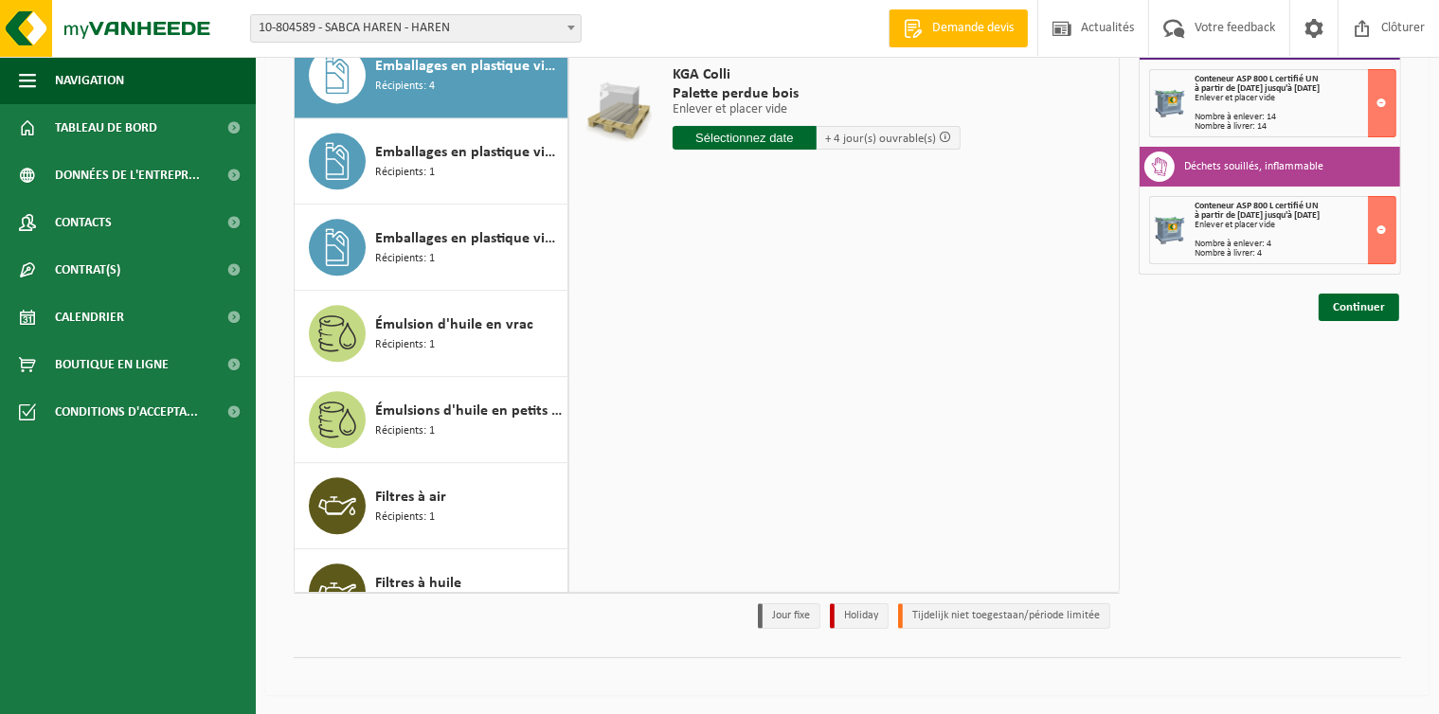
scroll to position [4395, 0]
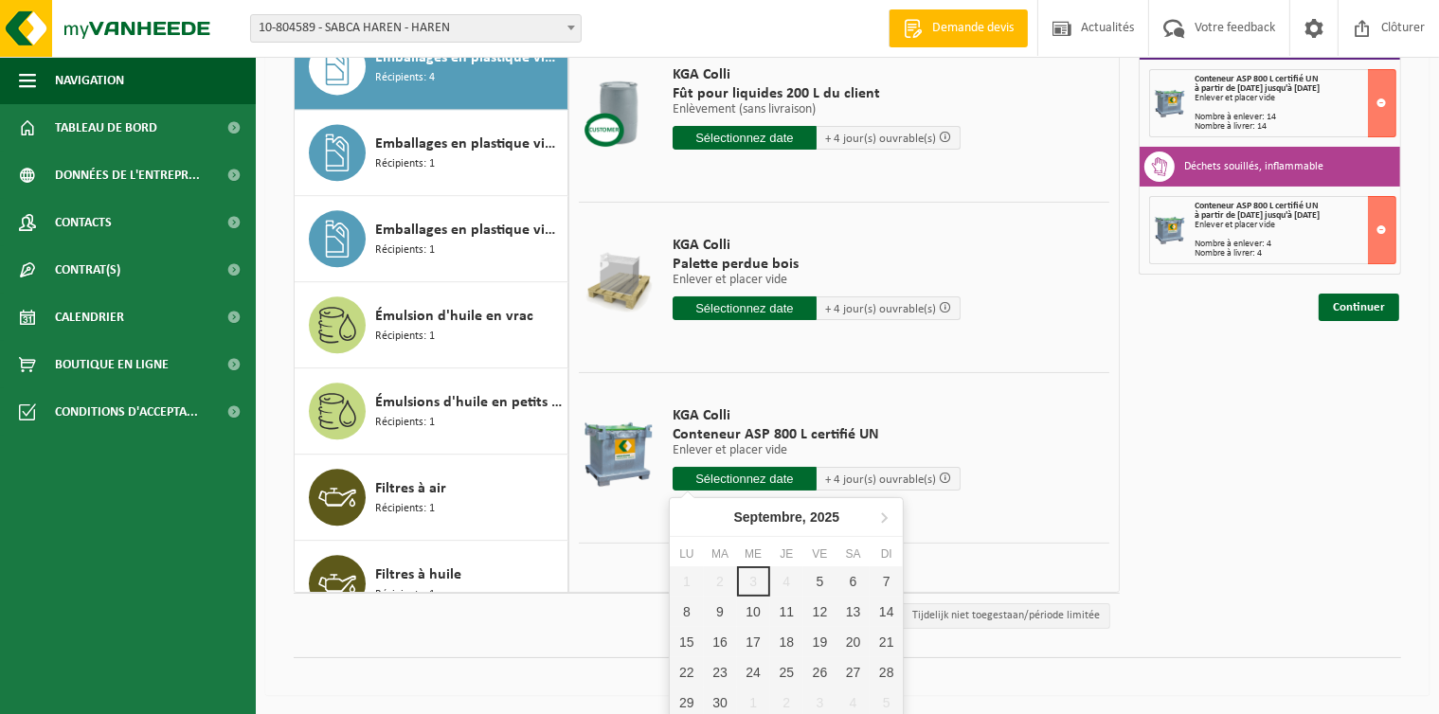
click at [746, 478] on input "text" at bounding box center [745, 479] width 144 height 24
click at [818, 582] on div "5" at bounding box center [819, 581] width 33 height 30
type input "à partir de 2025-09-05"
type input "2025-09-05"
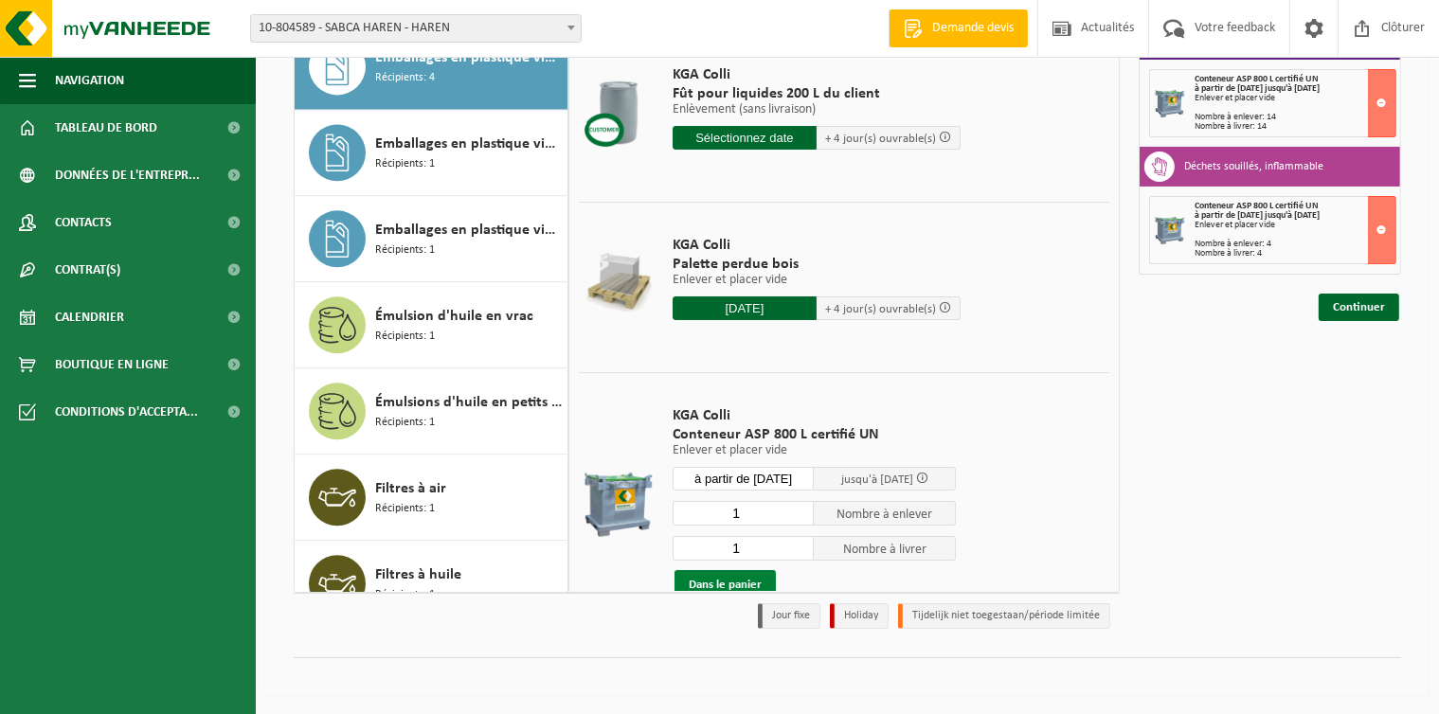
click at [703, 582] on button "Dans le panier" at bounding box center [724, 585] width 101 height 30
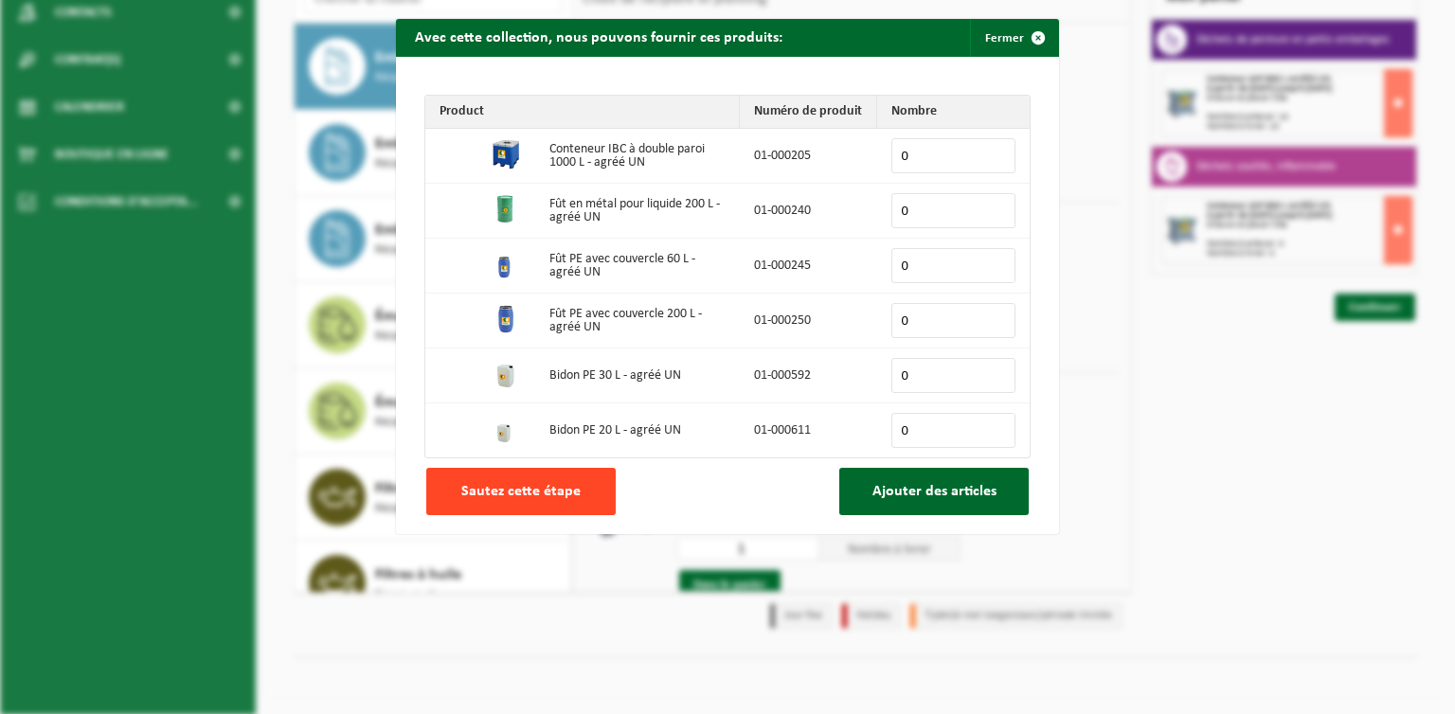
click at [546, 491] on span "Sautez cette étape" at bounding box center [520, 491] width 119 height 15
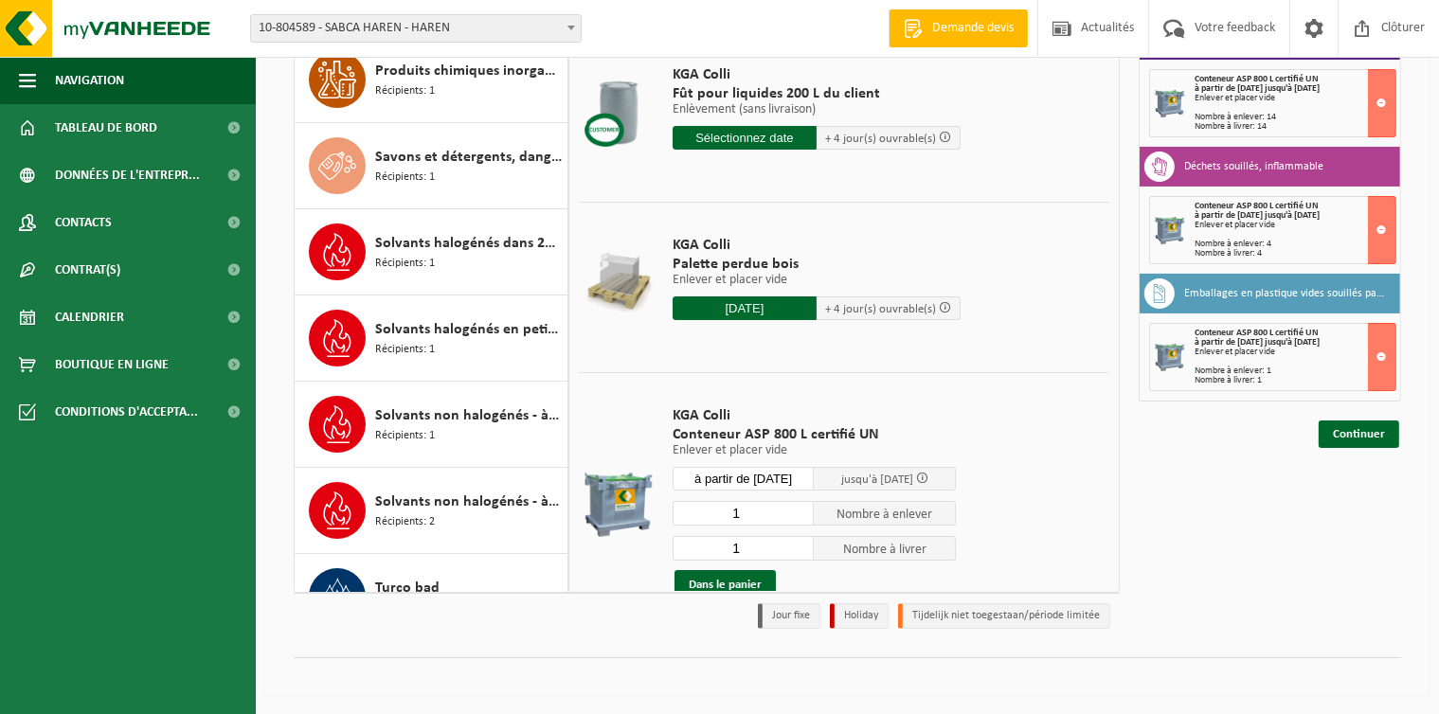
scroll to position [6929, 0]
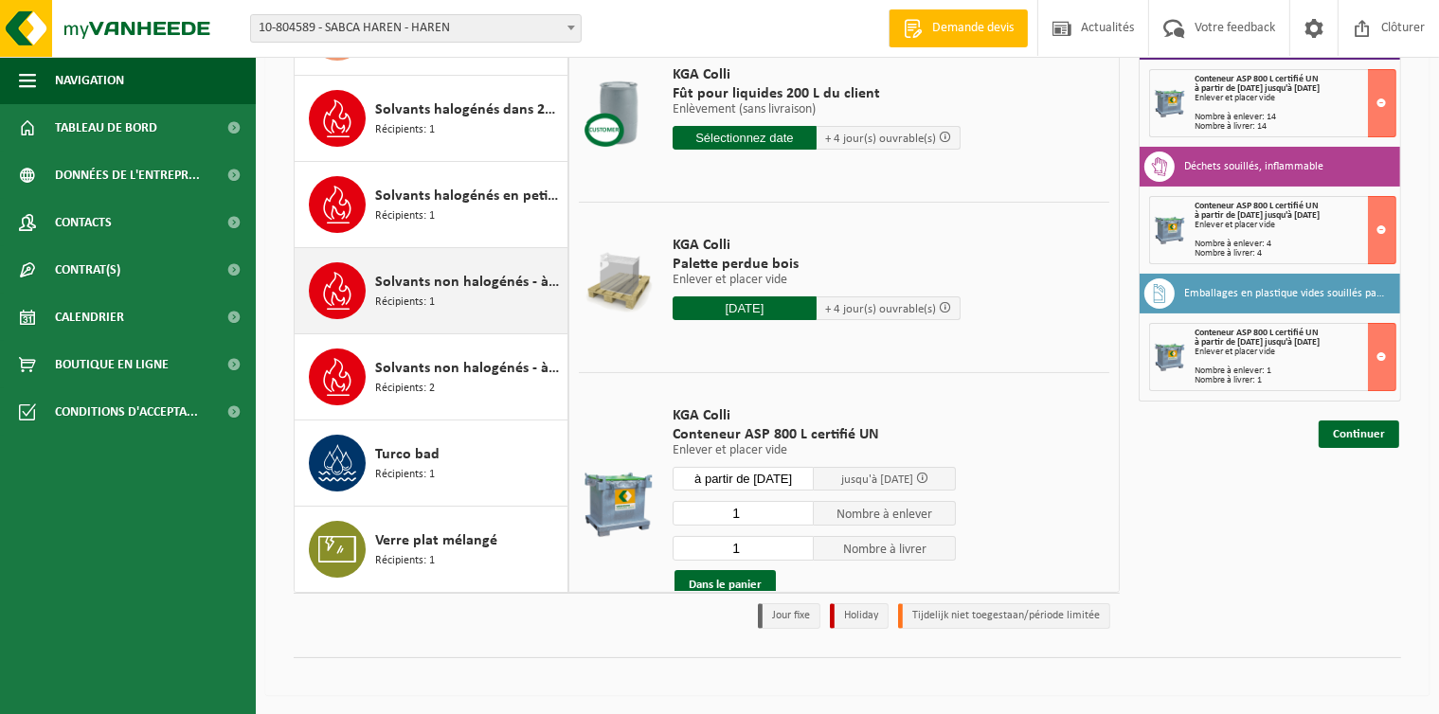
click at [421, 286] on span "Solvants non halogénés - à haut pouvoir calorifique en fût 200L" at bounding box center [469, 282] width 188 height 23
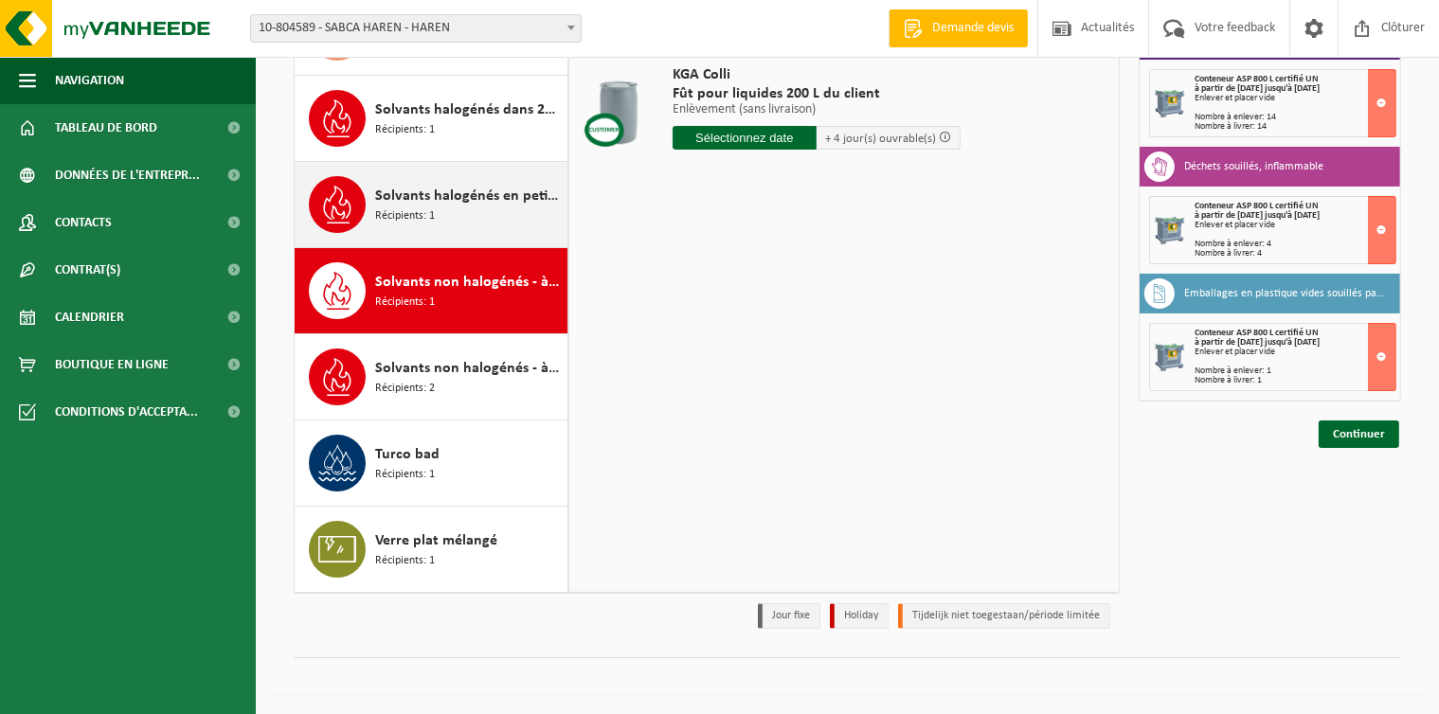
click at [391, 222] on span "Récipients: 1" at bounding box center [405, 216] width 60 height 18
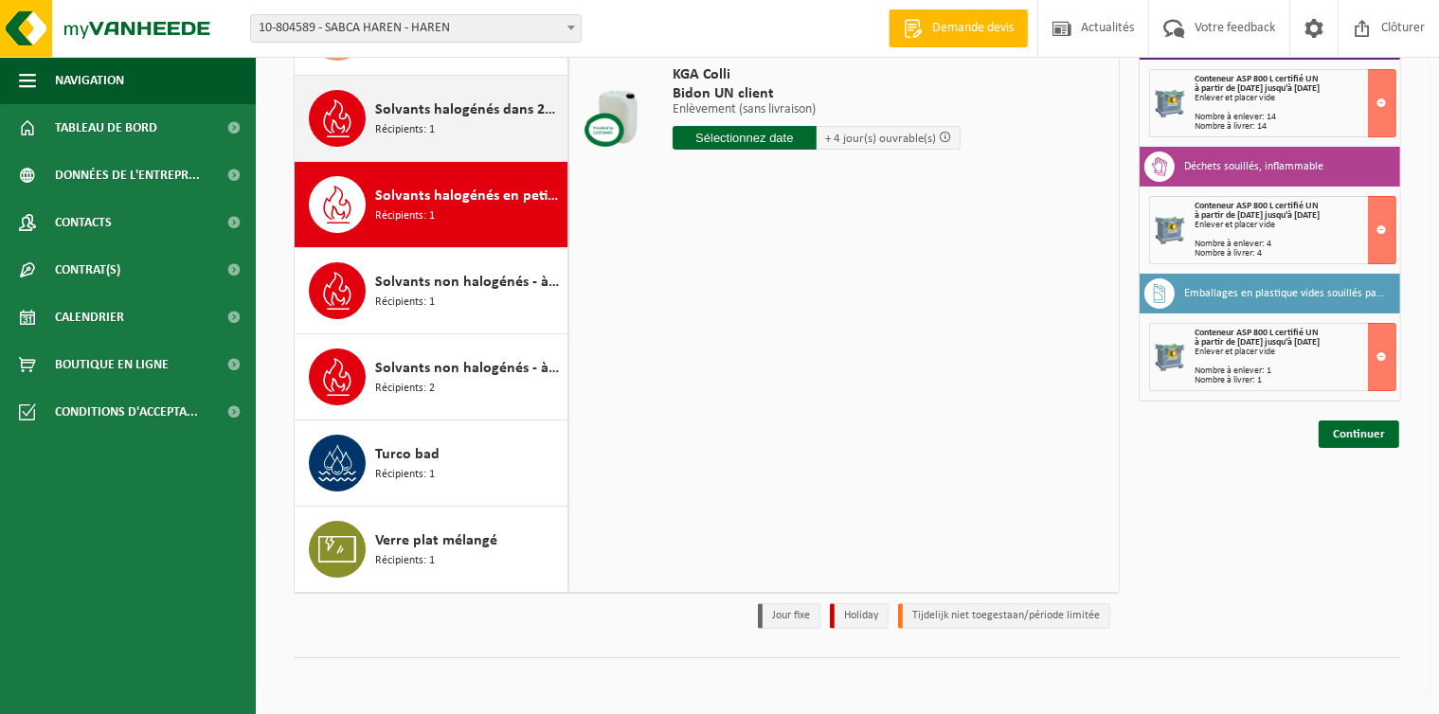
click at [423, 112] on span "Solvants halogénés dans 200 lt" at bounding box center [469, 110] width 188 height 23
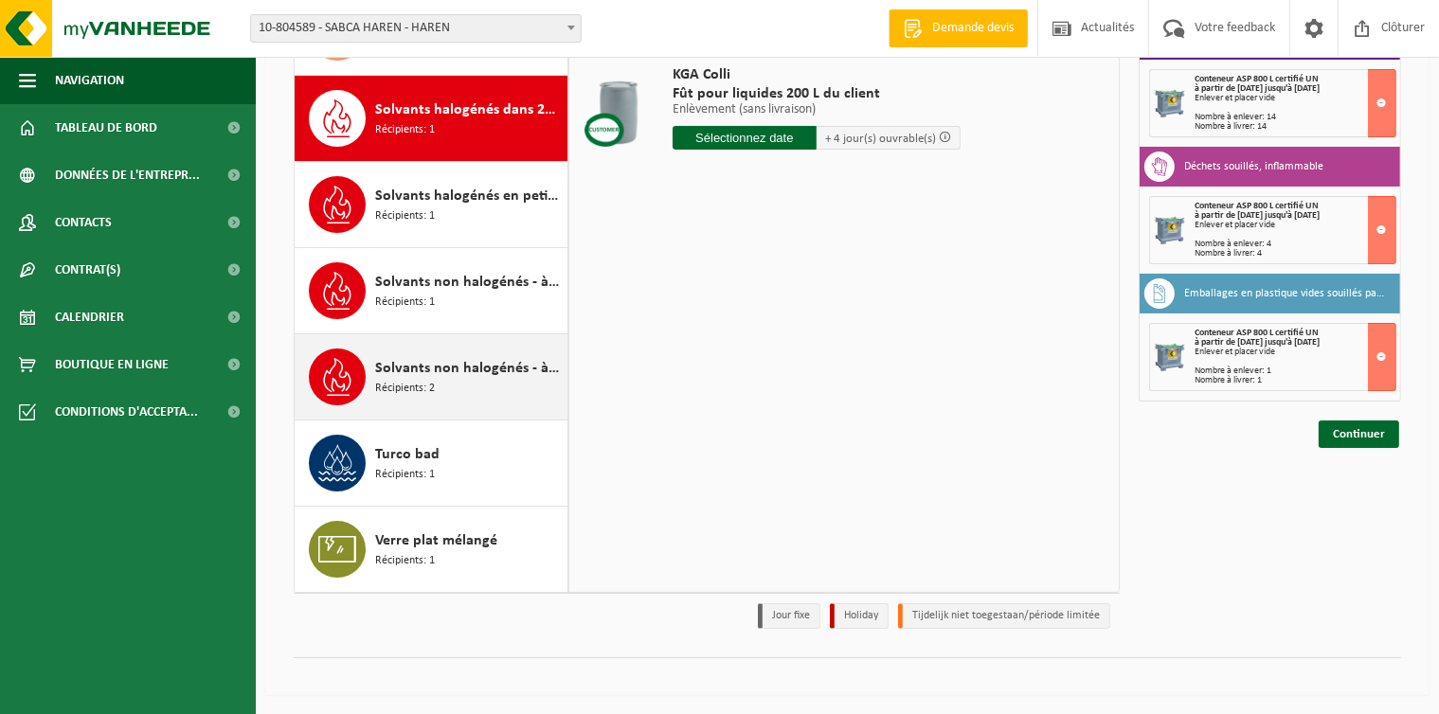
click at [411, 386] on span "Récipients: 2" at bounding box center [405, 389] width 60 height 18
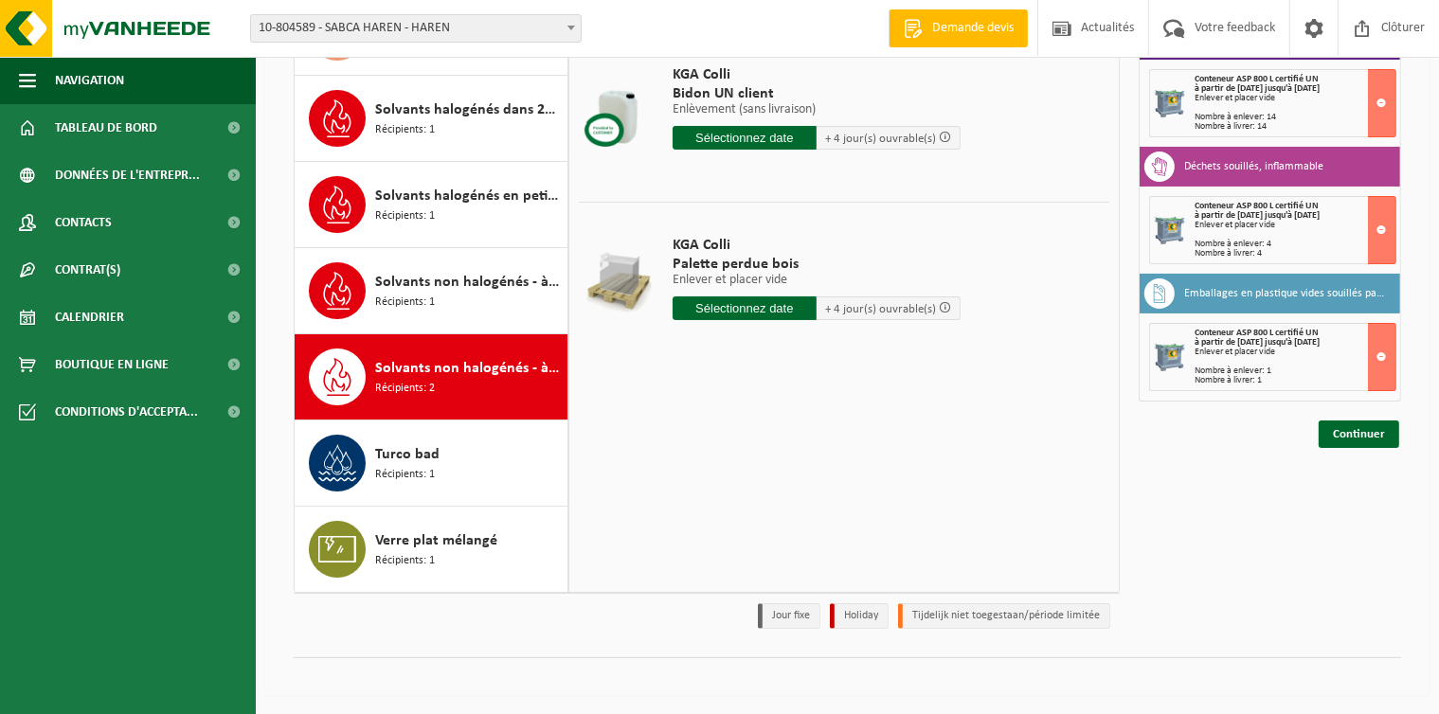
click at [686, 301] on input "text" at bounding box center [745, 309] width 144 height 24
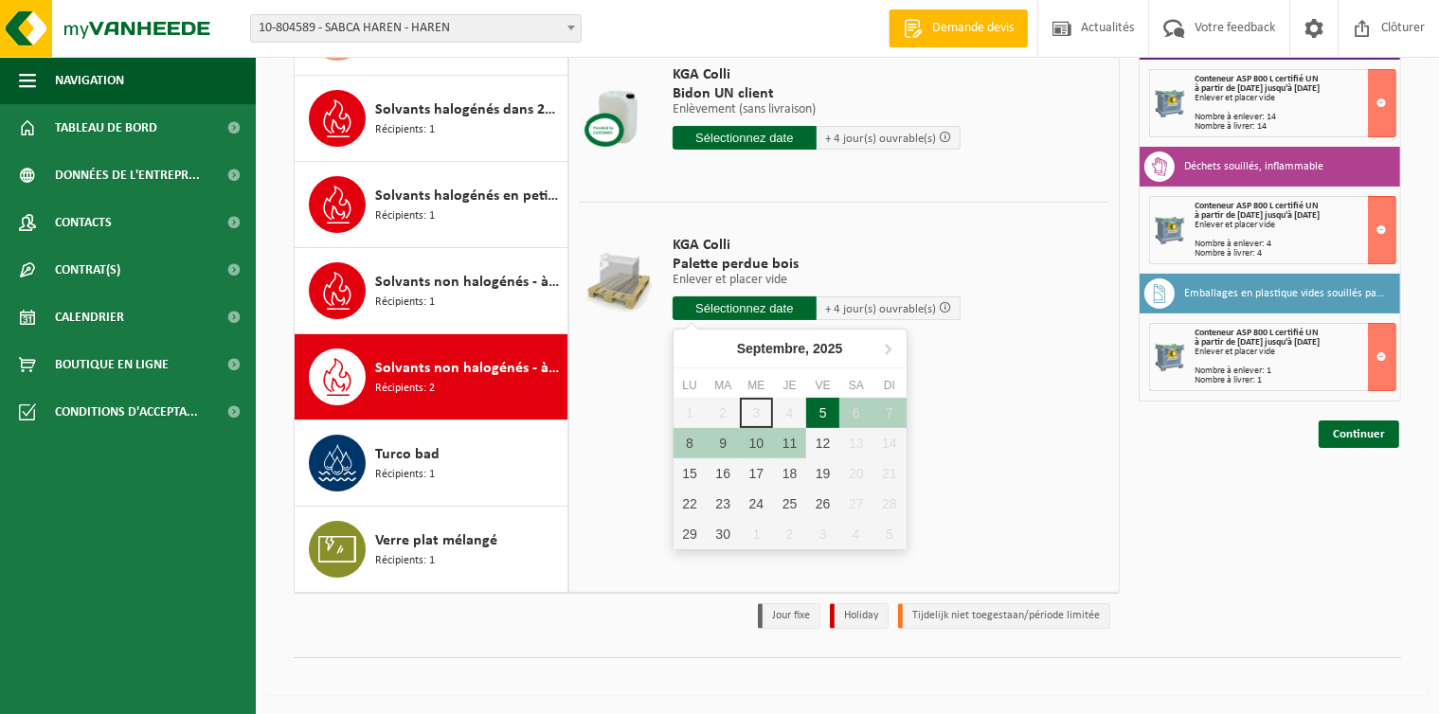
click at [828, 404] on div "5" at bounding box center [822, 413] width 33 height 30
type input "à partir de 2025-09-05"
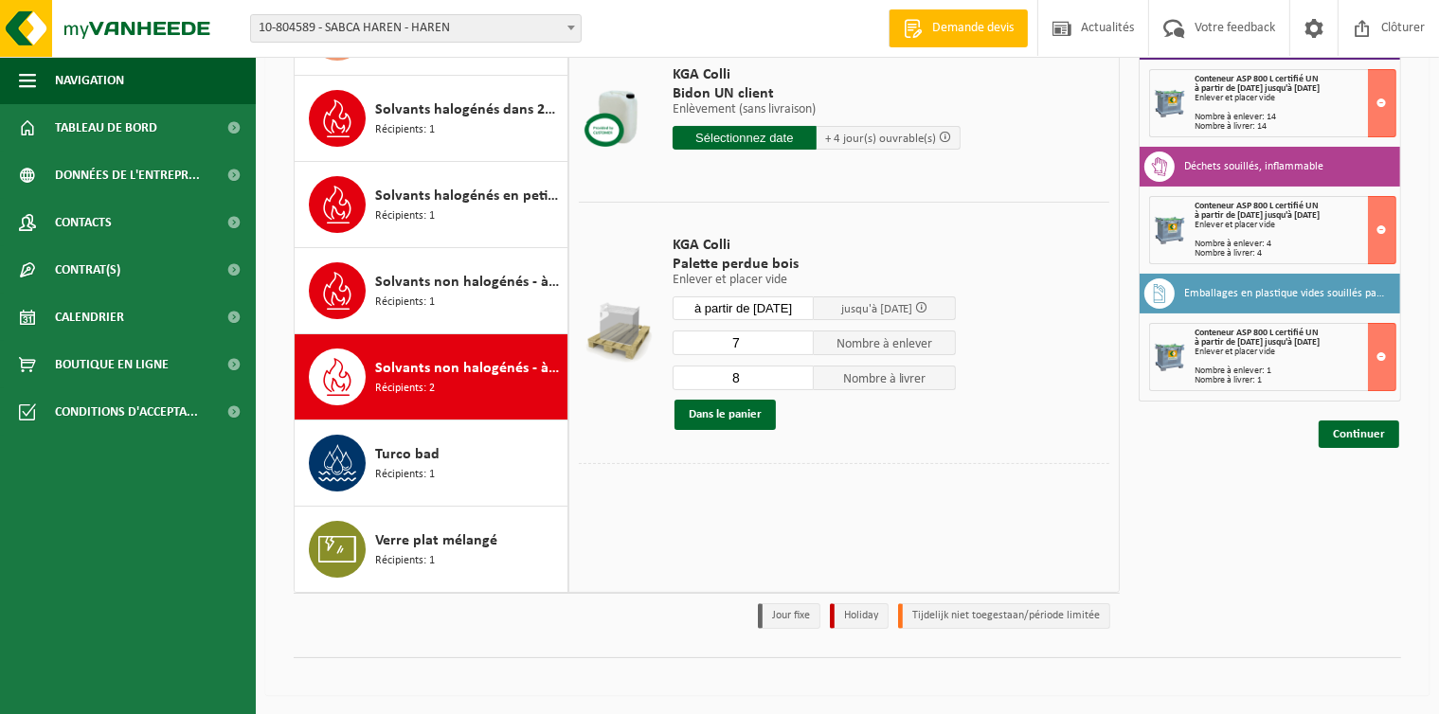
click at [800, 343] on input "7" at bounding box center [744, 343] width 142 height 25
click at [800, 343] on input "6" at bounding box center [744, 343] width 142 height 25
click at [800, 343] on input "5" at bounding box center [744, 343] width 142 height 25
type input "4"
click at [800, 343] on input "4" at bounding box center [744, 343] width 142 height 25
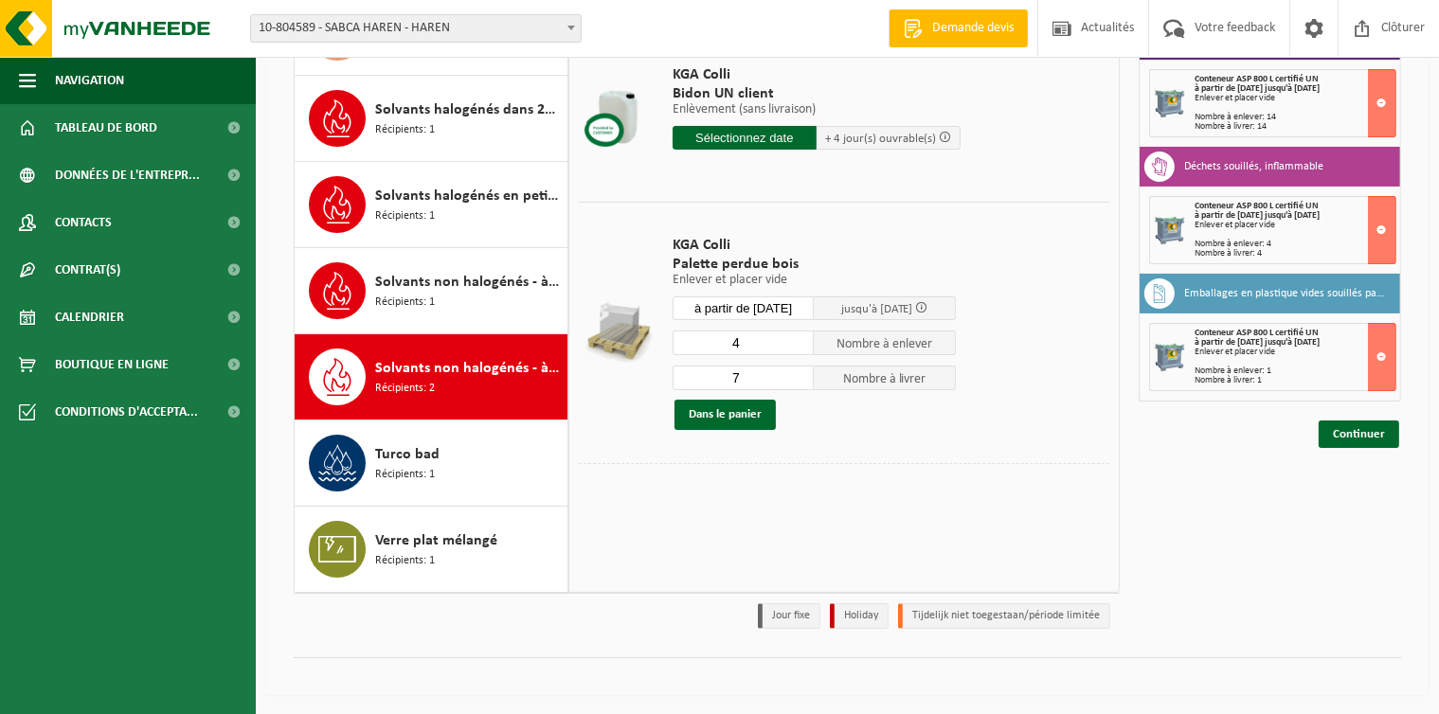
click at [800, 380] on input "7" at bounding box center [744, 378] width 142 height 25
click at [800, 380] on input "6" at bounding box center [744, 378] width 142 height 25
click at [800, 380] on input "5" at bounding box center [744, 378] width 142 height 25
type input "4"
click at [800, 381] on input "4" at bounding box center [744, 378] width 142 height 25
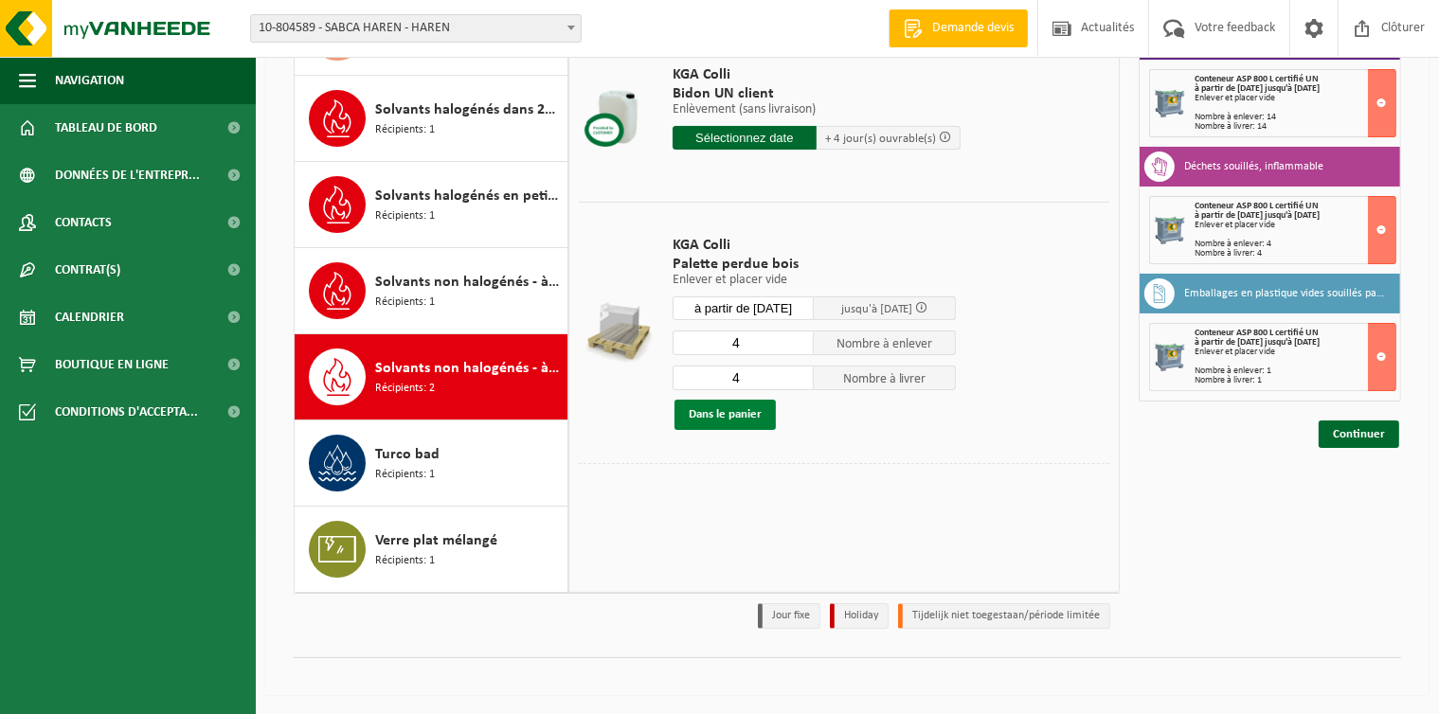
click at [728, 404] on button "Dans le panier" at bounding box center [724, 415] width 101 height 30
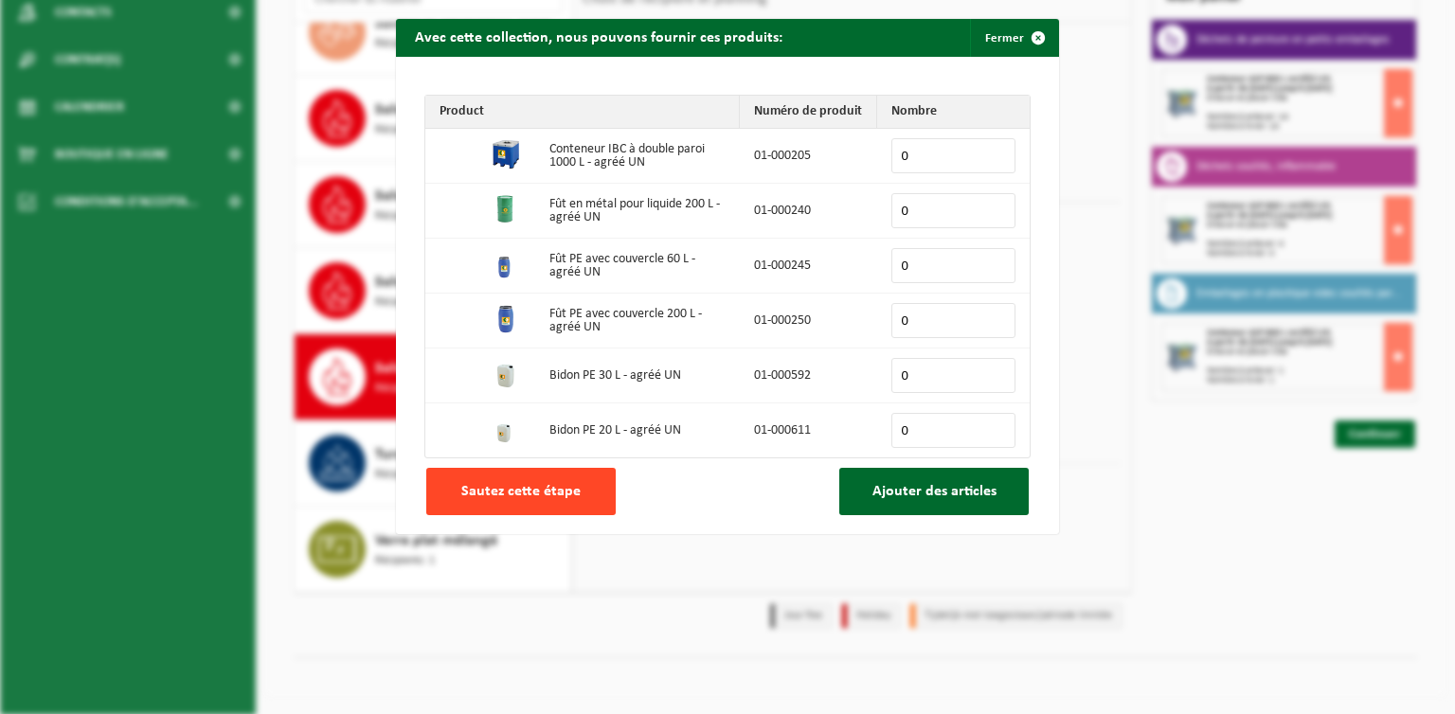
click at [506, 510] on button "Sautez cette étape" at bounding box center [520, 491] width 189 height 47
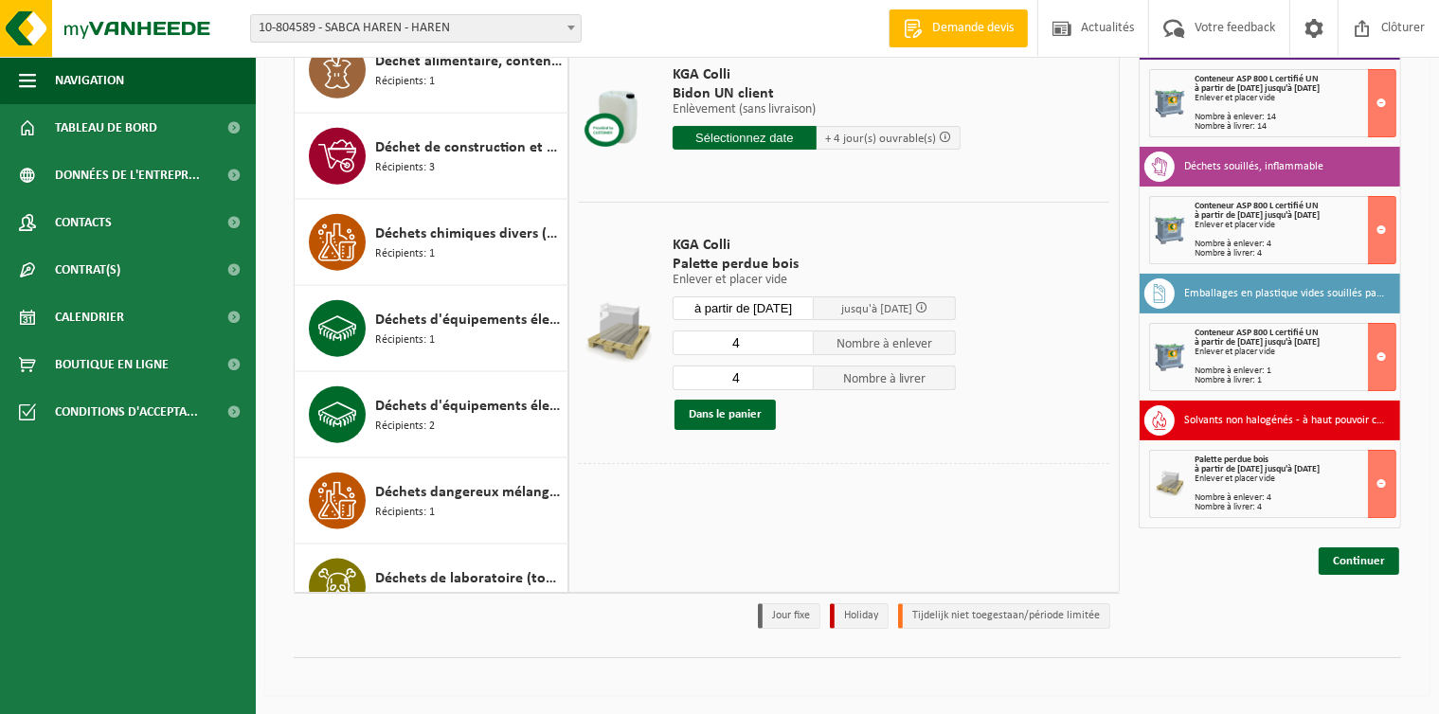
scroll to position [2226, 0]
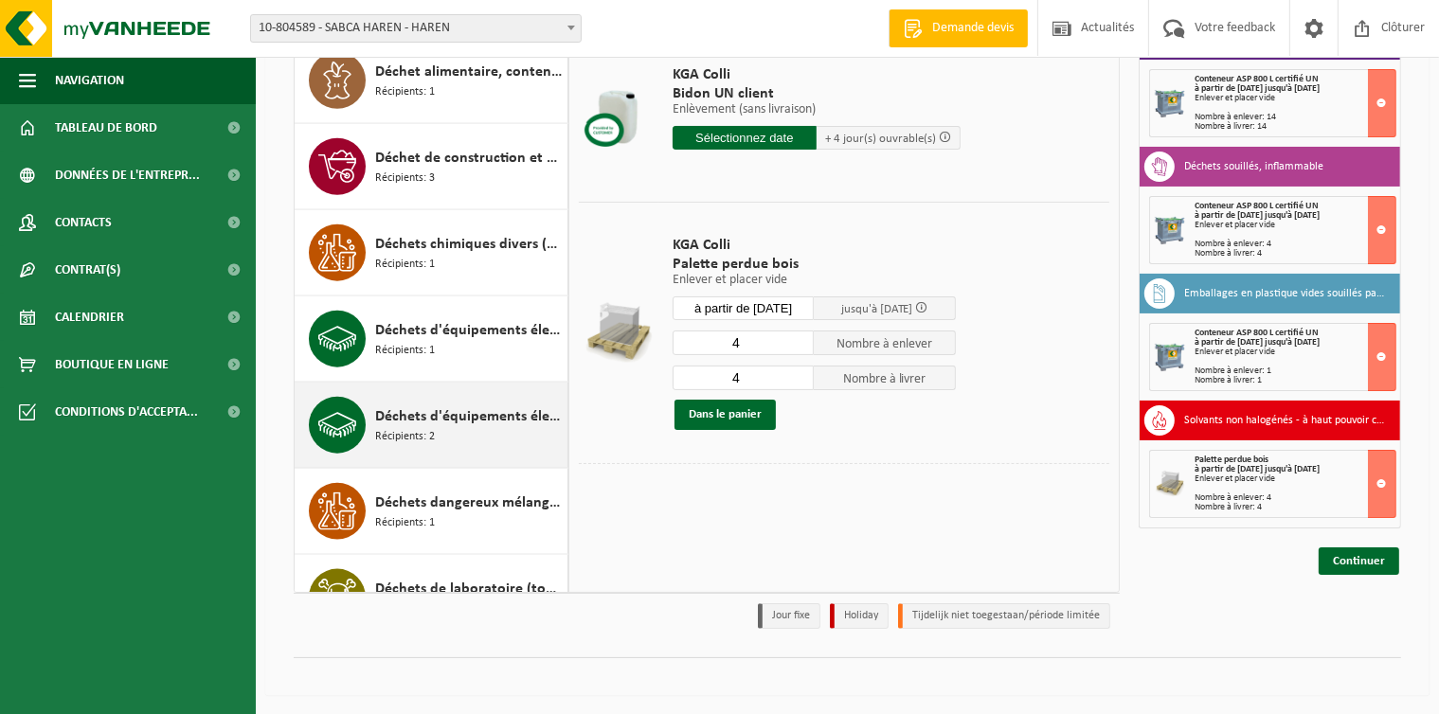
click at [406, 433] on span "Récipients: 2" at bounding box center [405, 437] width 60 height 18
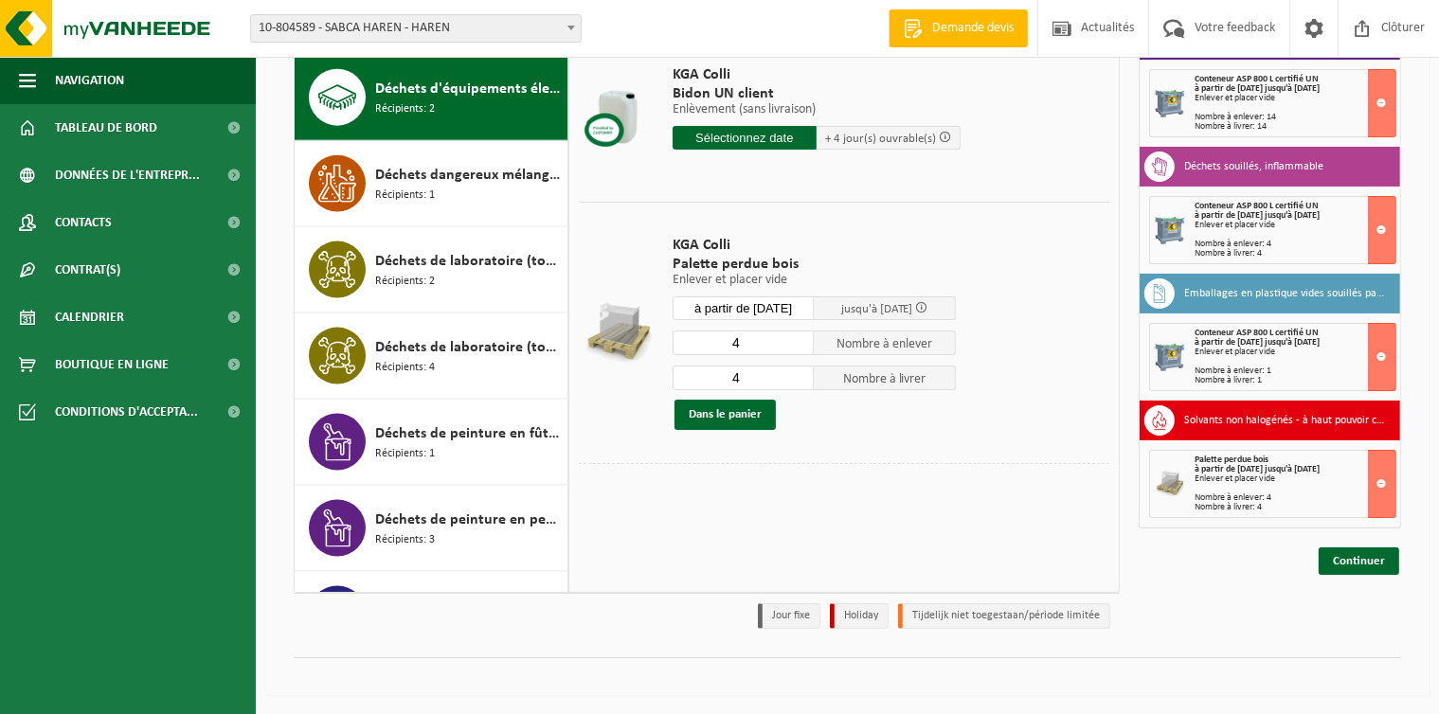
scroll to position [2585, 0]
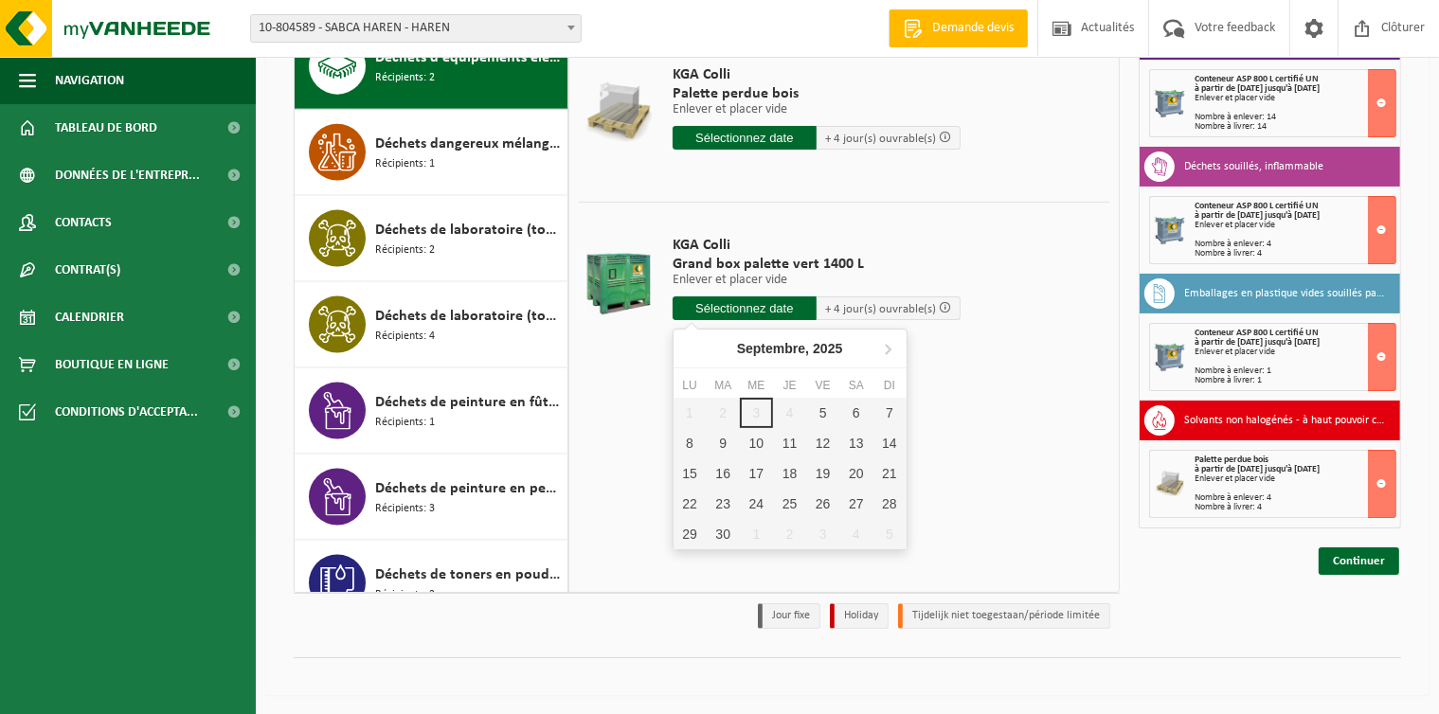
click at [724, 310] on input "text" at bounding box center [745, 309] width 144 height 24
click at [815, 412] on div "5" at bounding box center [822, 413] width 33 height 30
type input "à partir de 2025-09-05"
type input "2025-09-05"
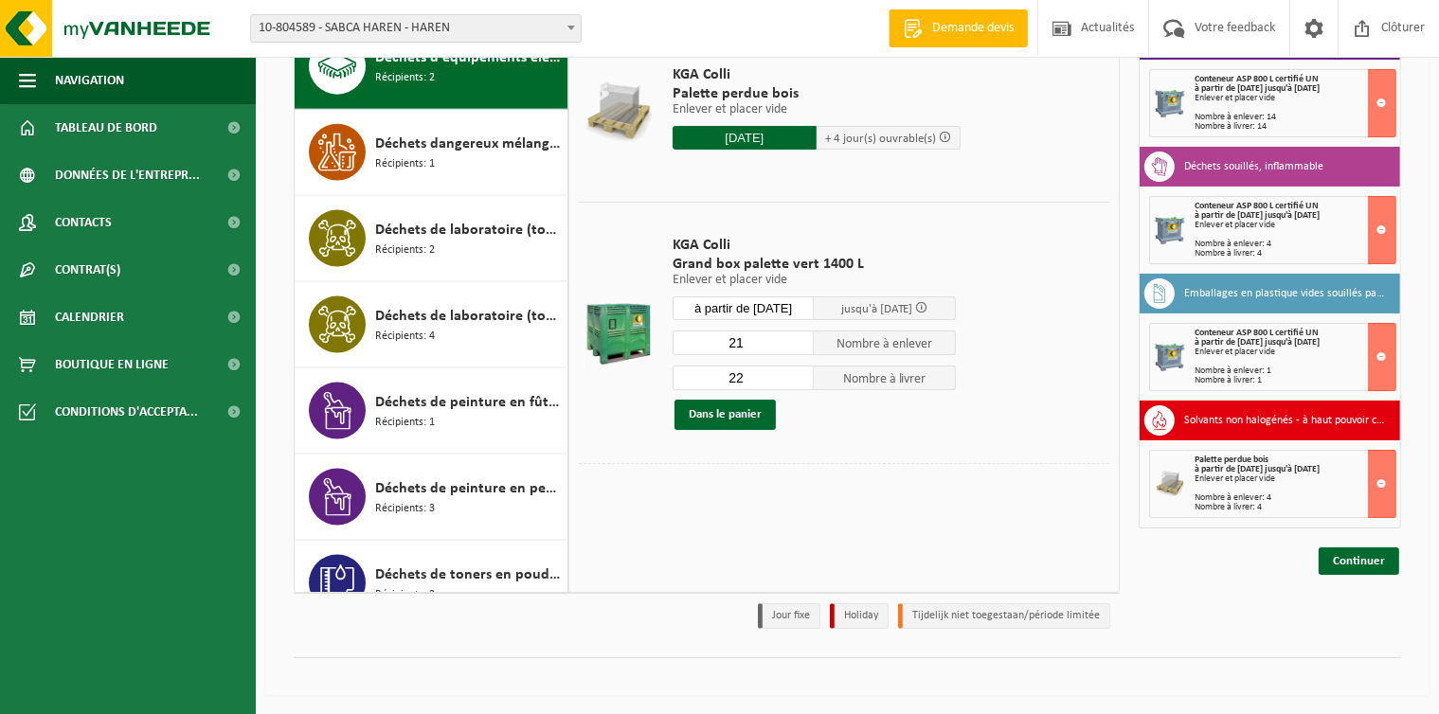
click at [798, 340] on input "21" at bounding box center [744, 343] width 142 height 25
click at [798, 340] on input "19" at bounding box center [744, 343] width 142 height 25
click at [798, 340] on input "18" at bounding box center [744, 343] width 142 height 25
click at [798, 340] on input "17" at bounding box center [744, 343] width 142 height 25
click at [798, 340] on input "16" at bounding box center [744, 343] width 142 height 25
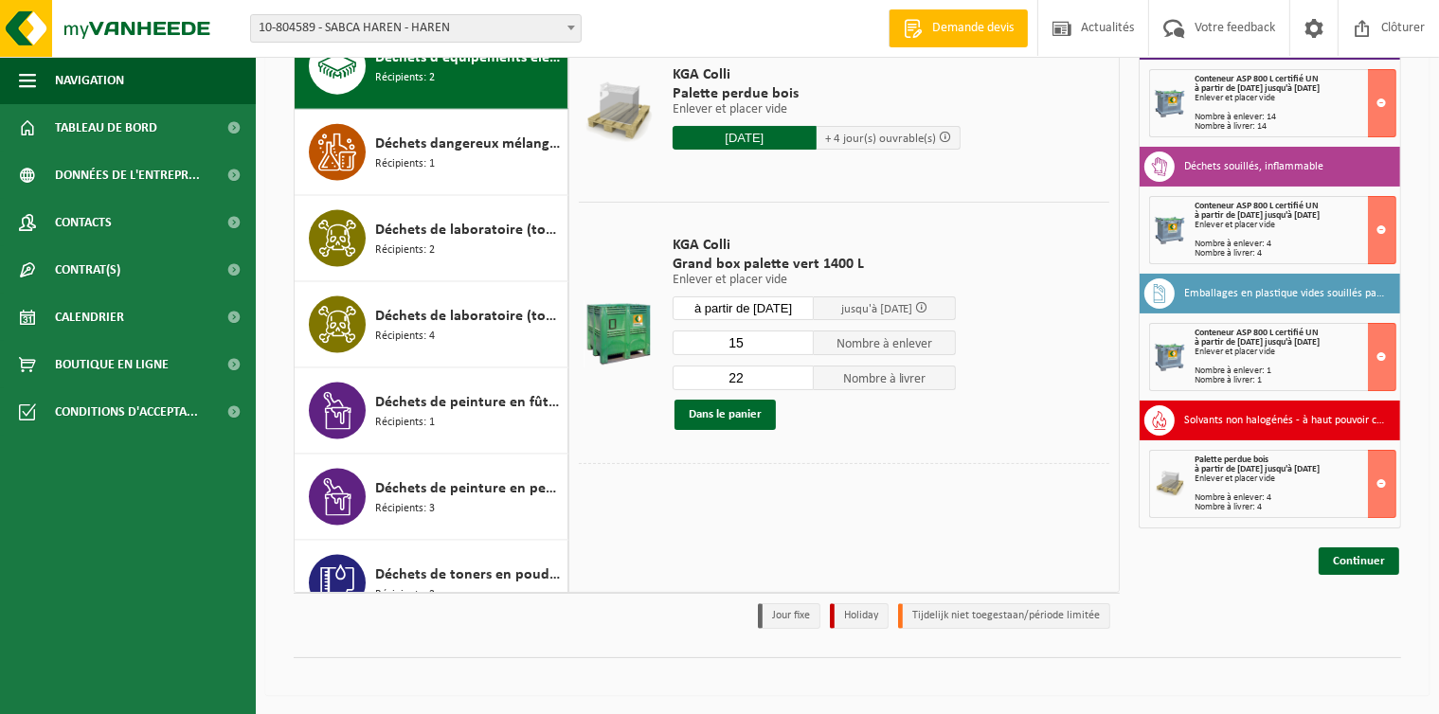
click at [798, 340] on input "15" at bounding box center [744, 343] width 142 height 25
click at [798, 340] on input "14" at bounding box center [744, 343] width 142 height 25
click at [798, 340] on input "0" at bounding box center [744, 343] width 142 height 25
type input "1"
click at [800, 333] on input "1" at bounding box center [744, 343] width 142 height 25
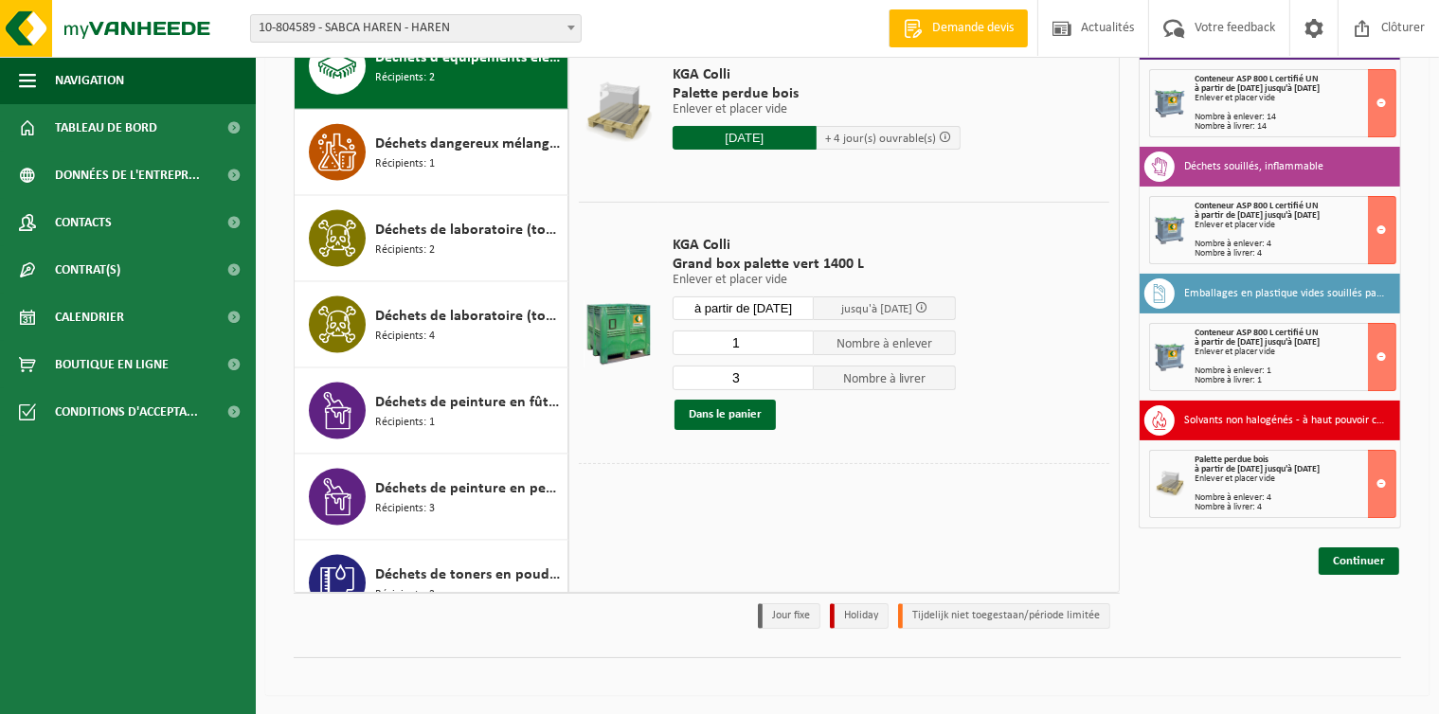
click at [801, 377] on input "3" at bounding box center [744, 378] width 142 height 25
click at [801, 377] on input "2" at bounding box center [744, 378] width 142 height 25
type input "1"
click at [801, 377] on input "1" at bounding box center [744, 378] width 142 height 25
click at [698, 412] on button "Dans le panier" at bounding box center [724, 415] width 101 height 30
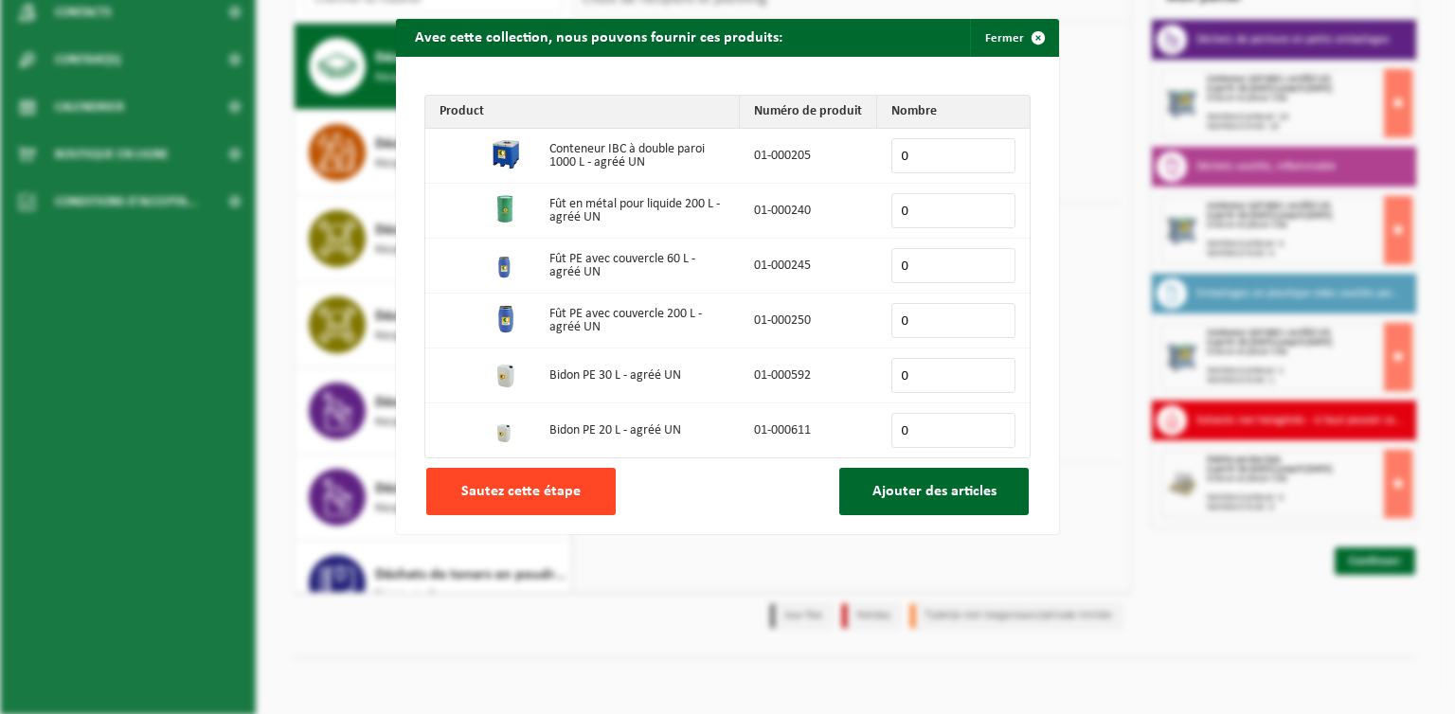
click at [520, 484] on span "Sautez cette étape" at bounding box center [520, 491] width 119 height 15
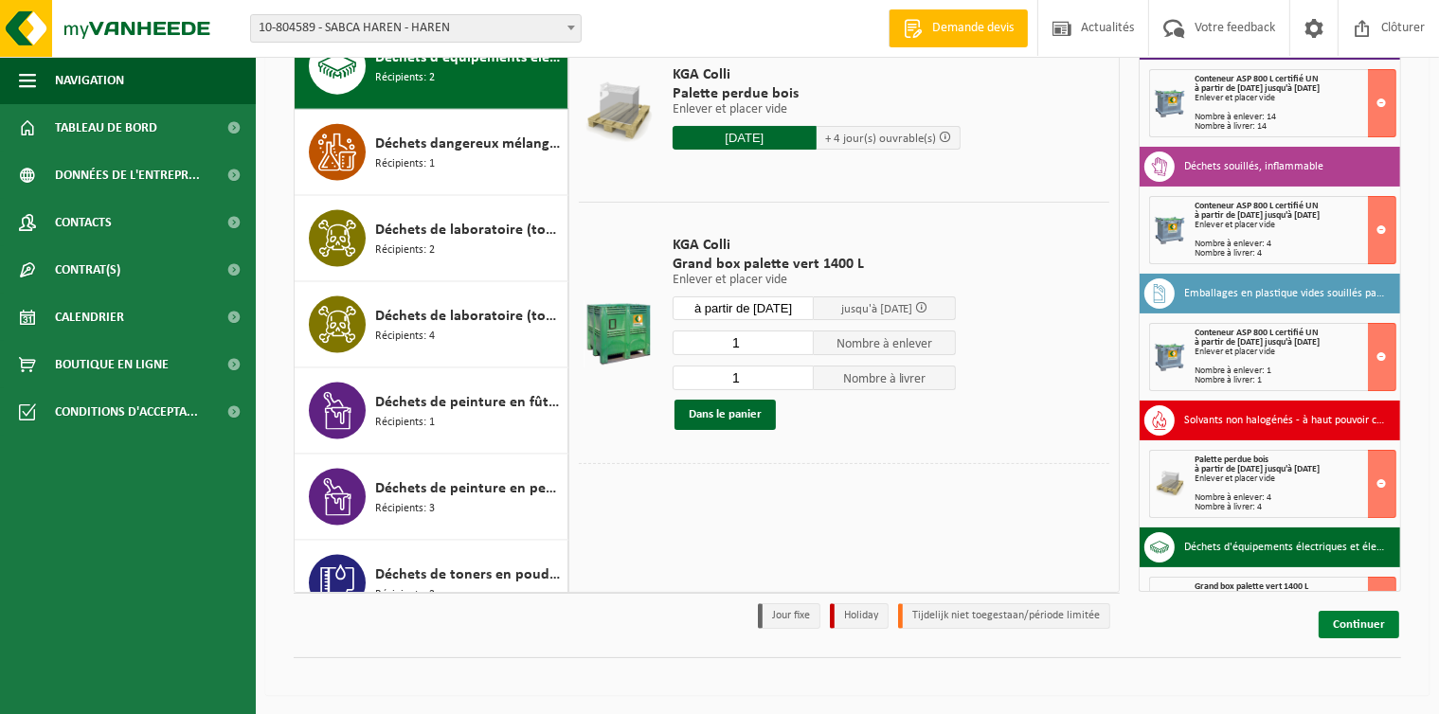
click at [1375, 634] on link "Continuer" at bounding box center [1359, 624] width 81 height 27
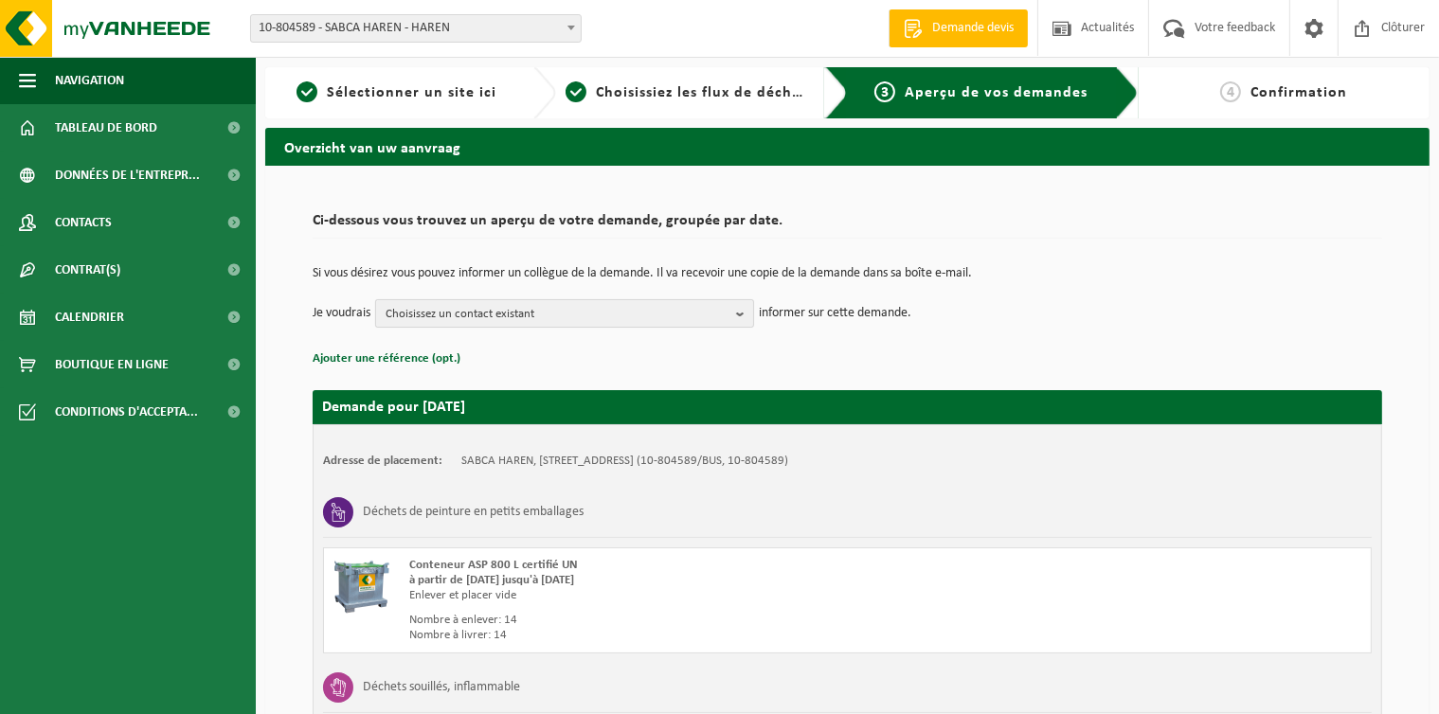
click at [742, 314] on b "button" at bounding box center [744, 313] width 17 height 27
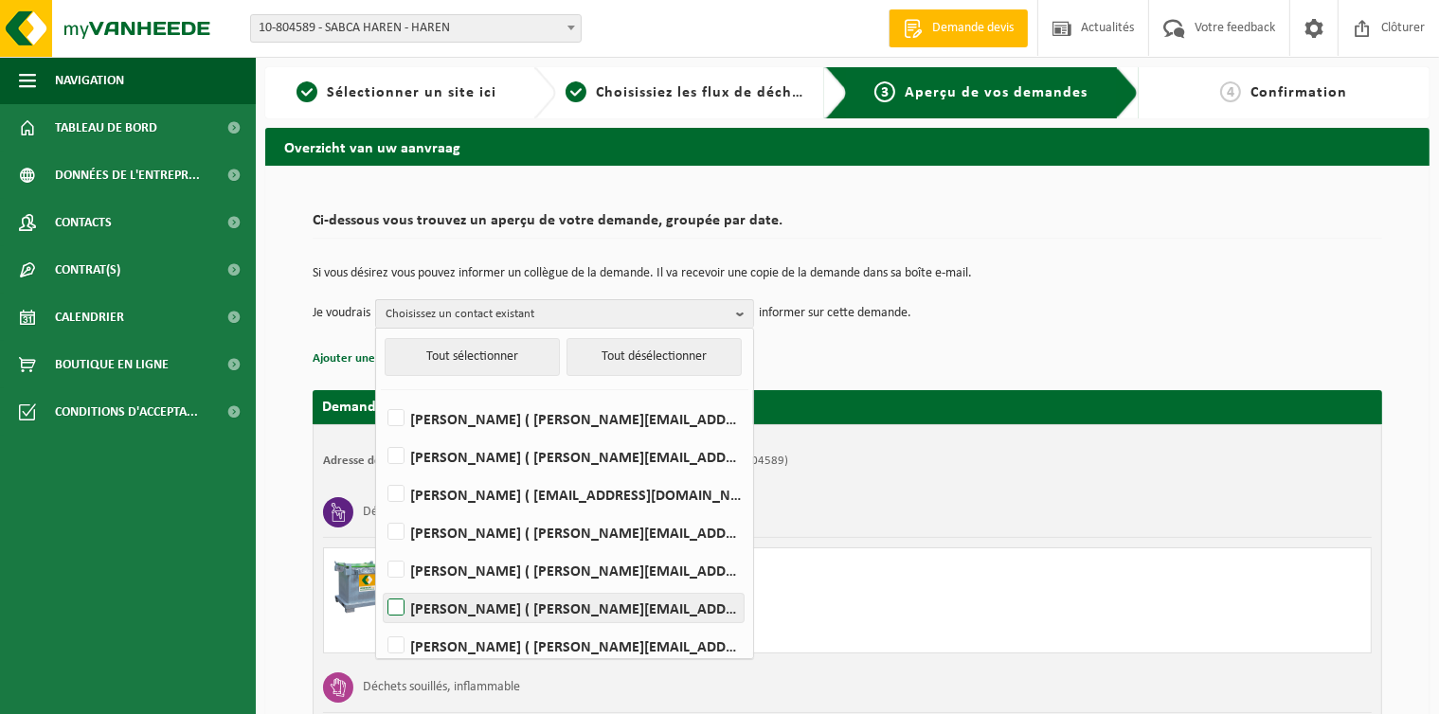
click at [392, 608] on label "Domenico Federico Rosato ( domenico.fredericorosato@sabca.be )" at bounding box center [564, 608] width 360 height 28
click at [381, 584] on input "Domenico Federico Rosato ( domenico.fredericorosato@sabca.be )" at bounding box center [380, 584] width 1 height 1
checkbox input "true"
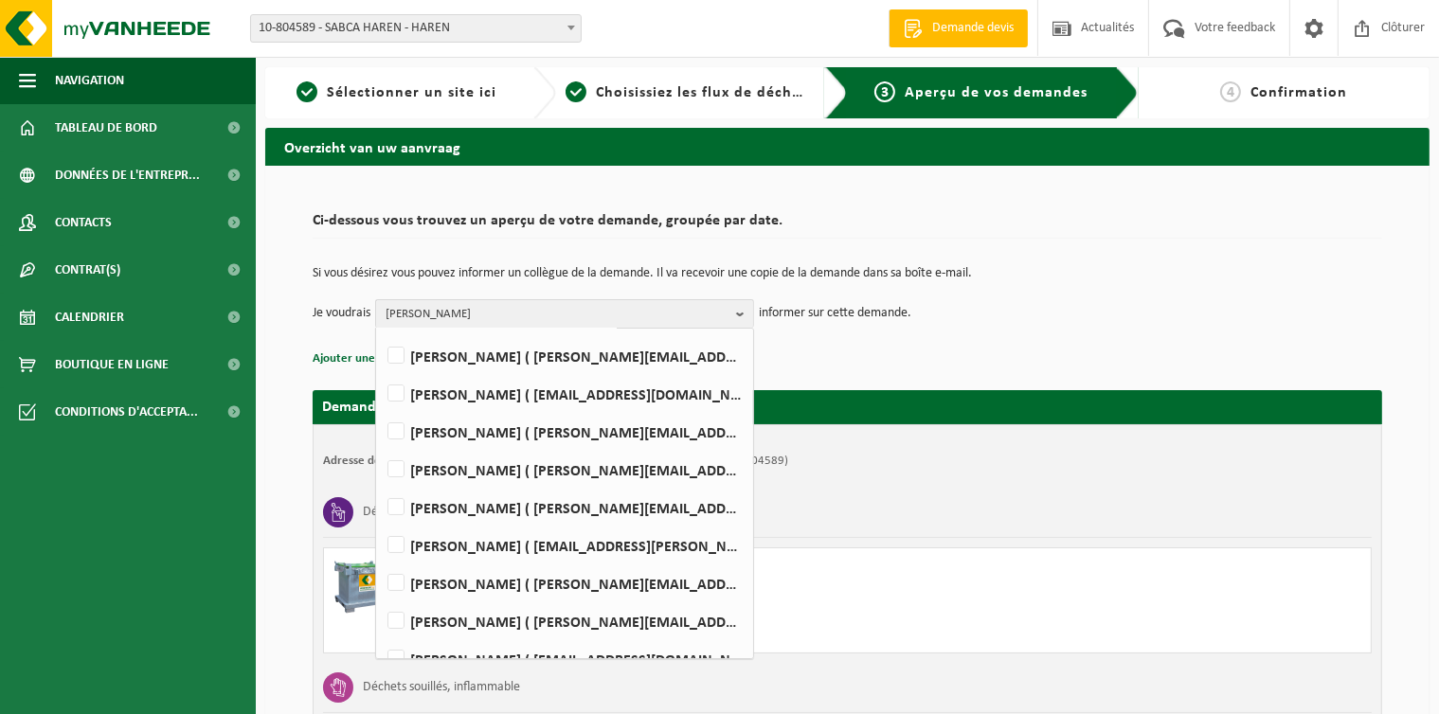
scroll to position [314, 0]
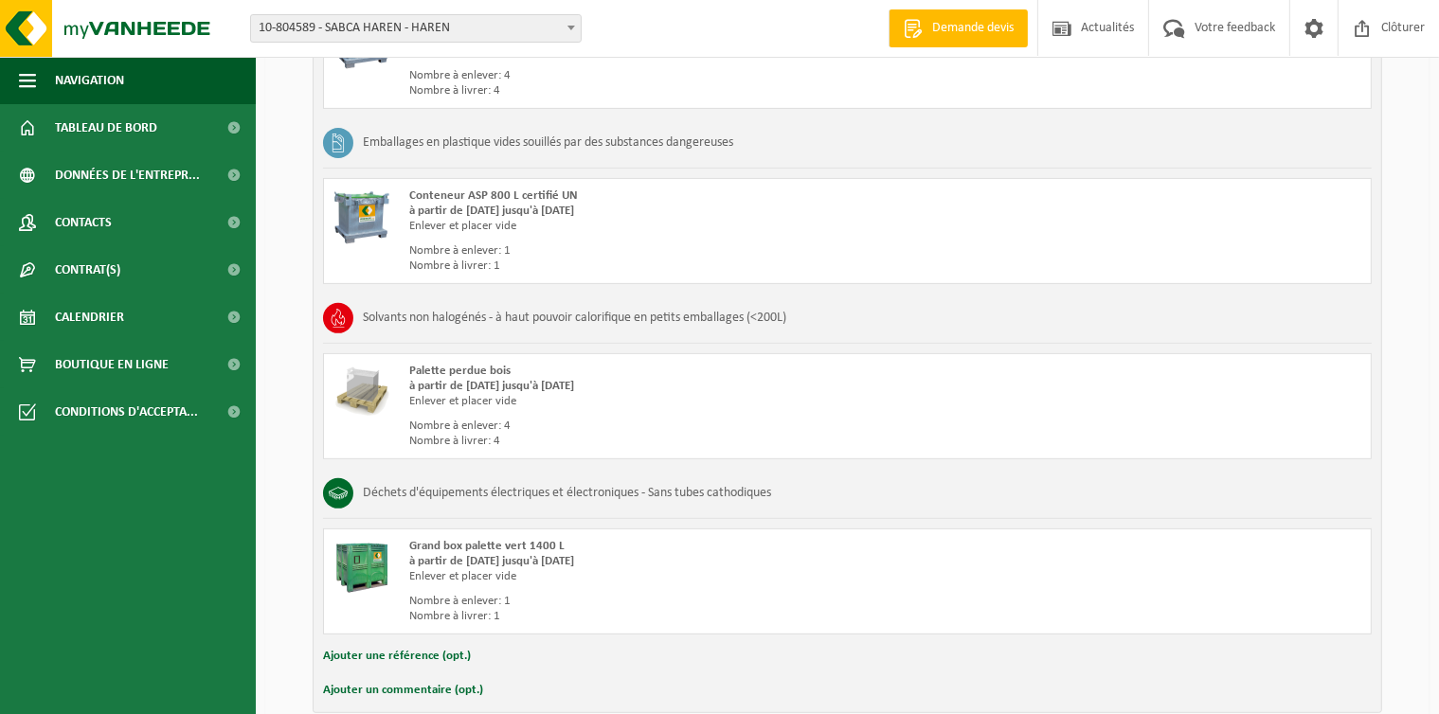
scroll to position [814, 0]
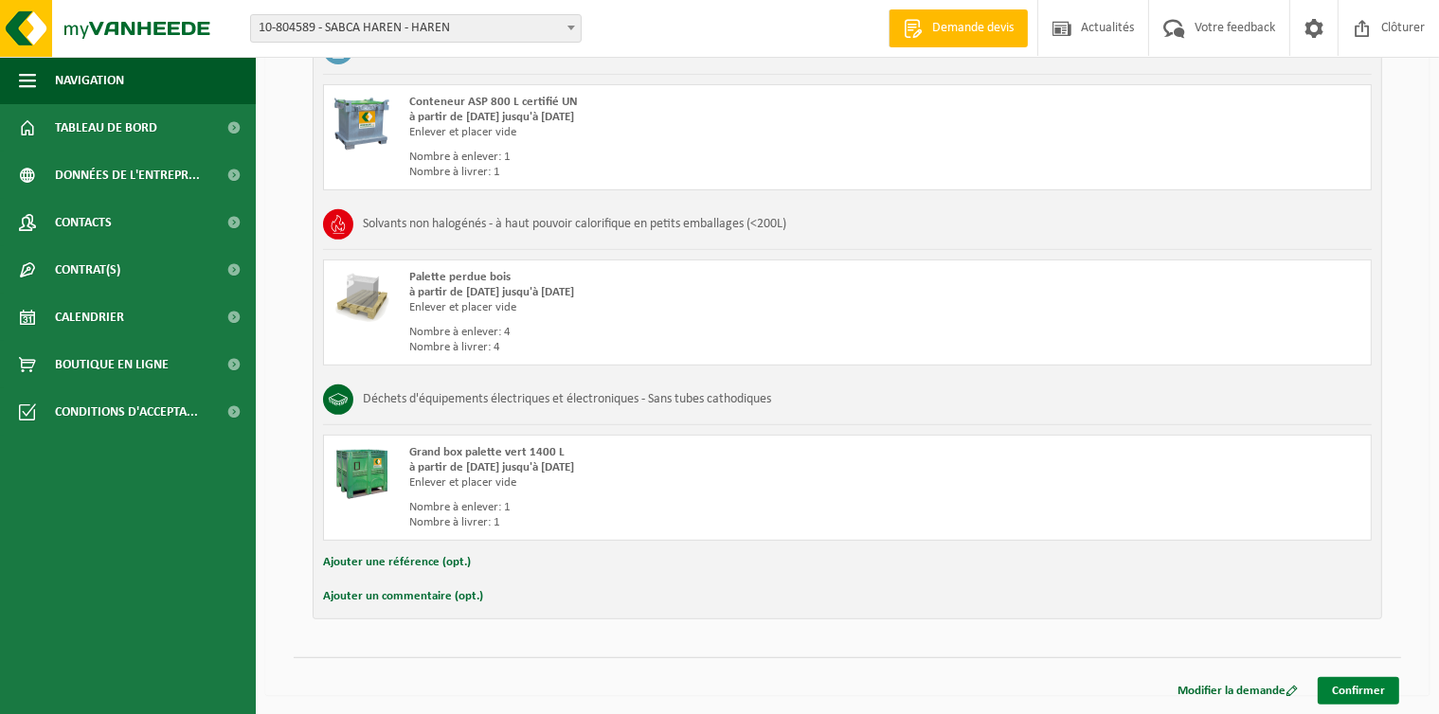
click at [1366, 684] on link "Confirmer" at bounding box center [1358, 690] width 81 height 27
